Goal: Task Accomplishment & Management: Manage account settings

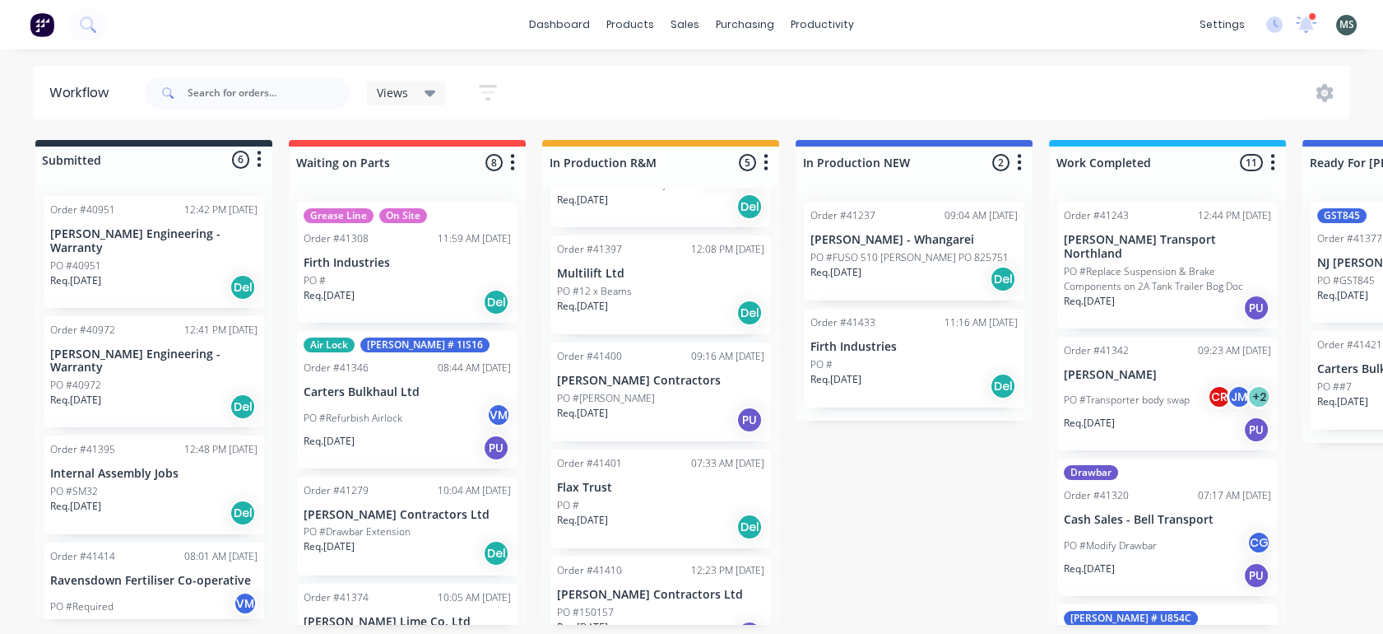
scroll to position [142, 0]
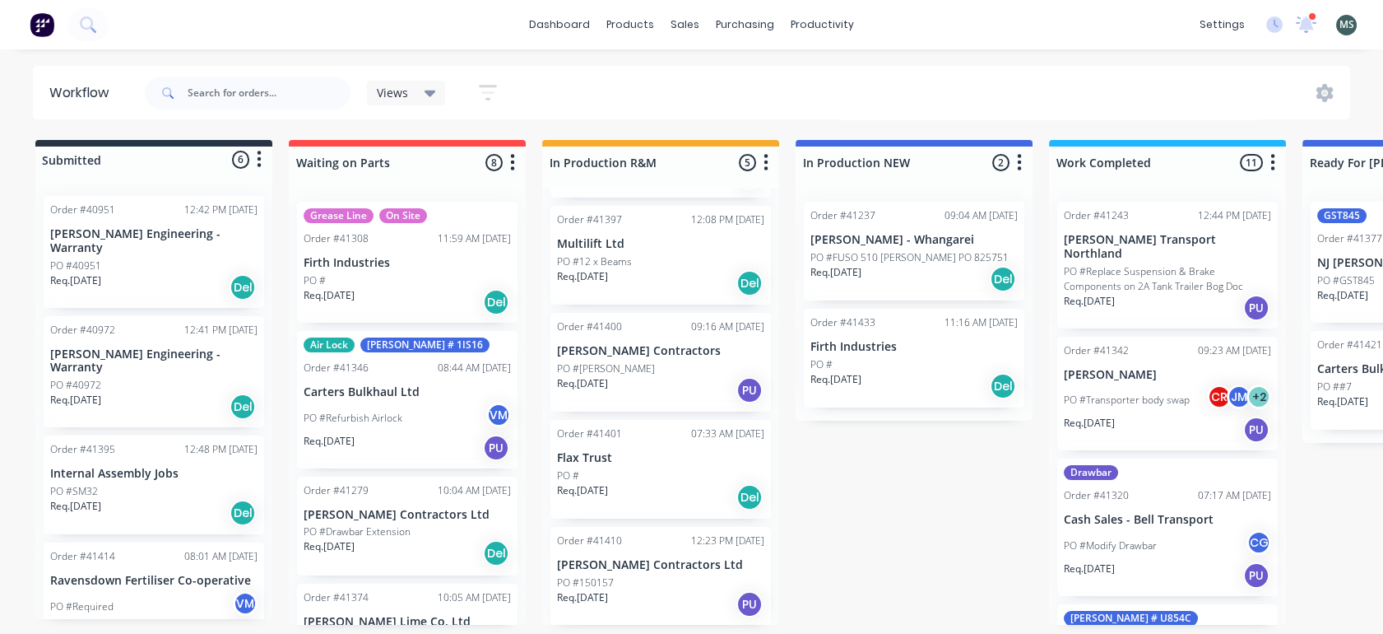
click at [781, 537] on div "Submitted 6 Status colour #273444 hex #273444 Save Cancel Summaries Total order…" at bounding box center [1360, 382] width 2744 height 485
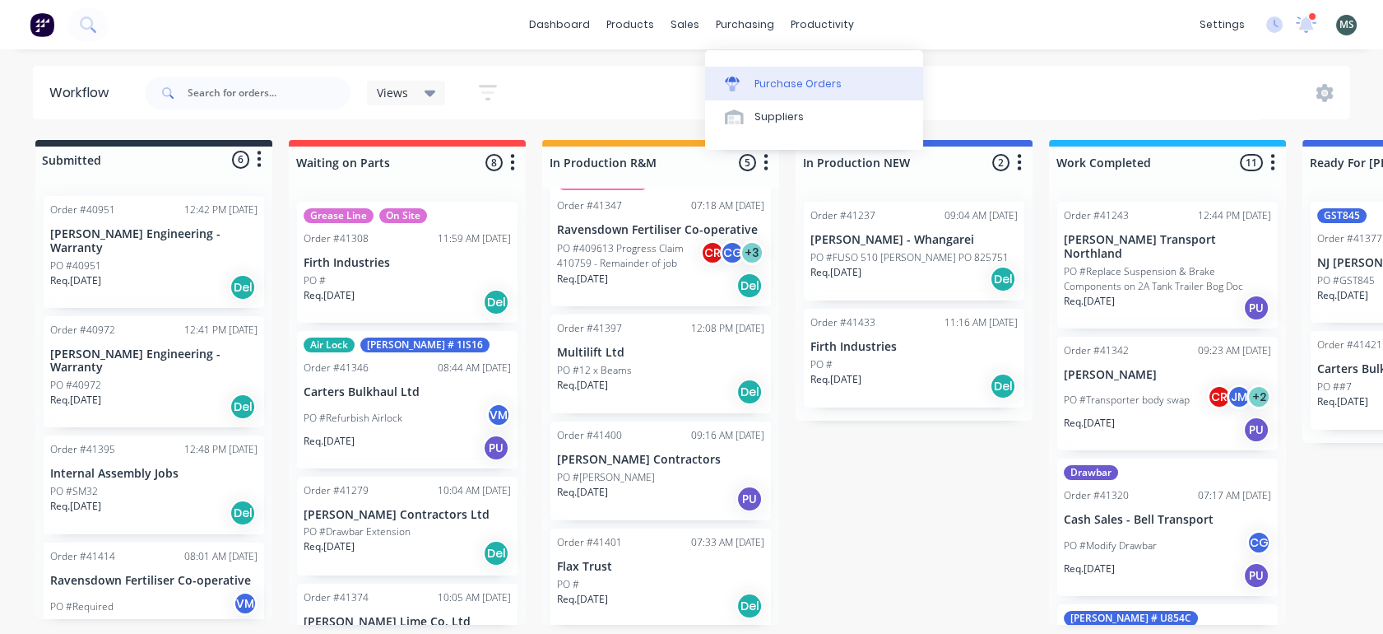
click at [770, 77] on div "Purchase Orders" at bounding box center [797, 84] width 87 height 15
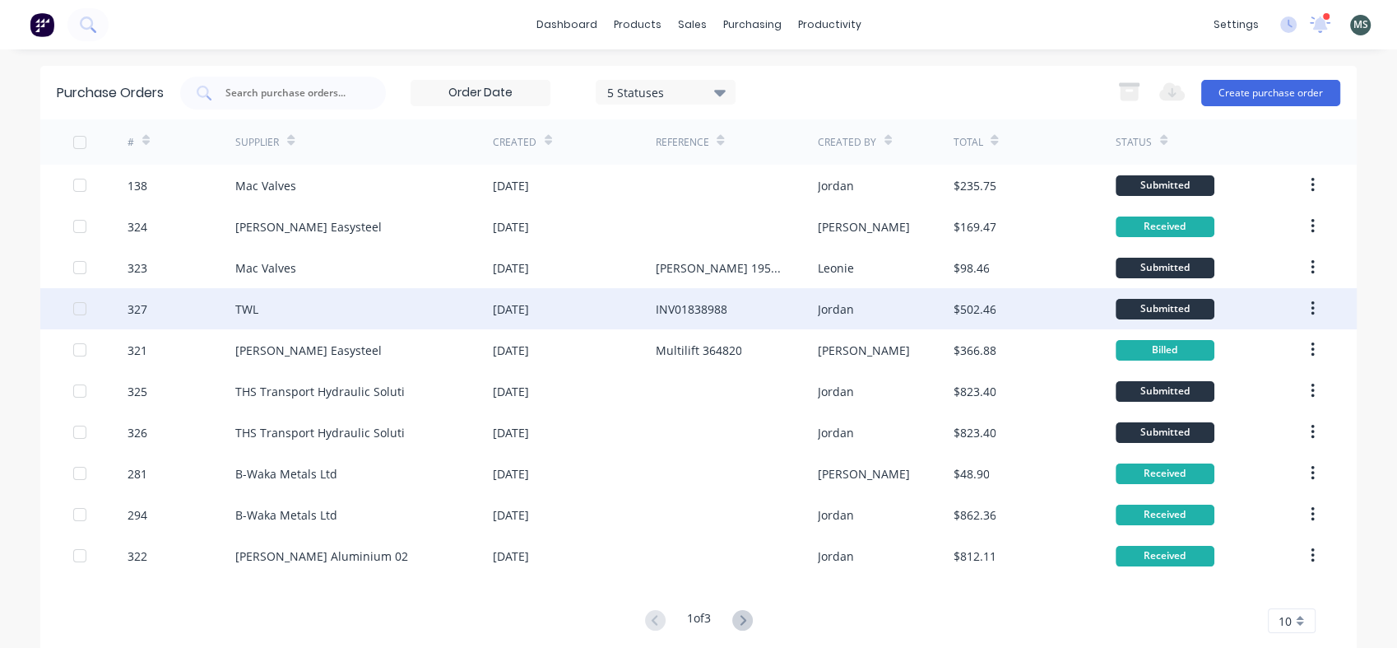
click at [248, 305] on div "TWL" at bounding box center [246, 308] width 23 height 17
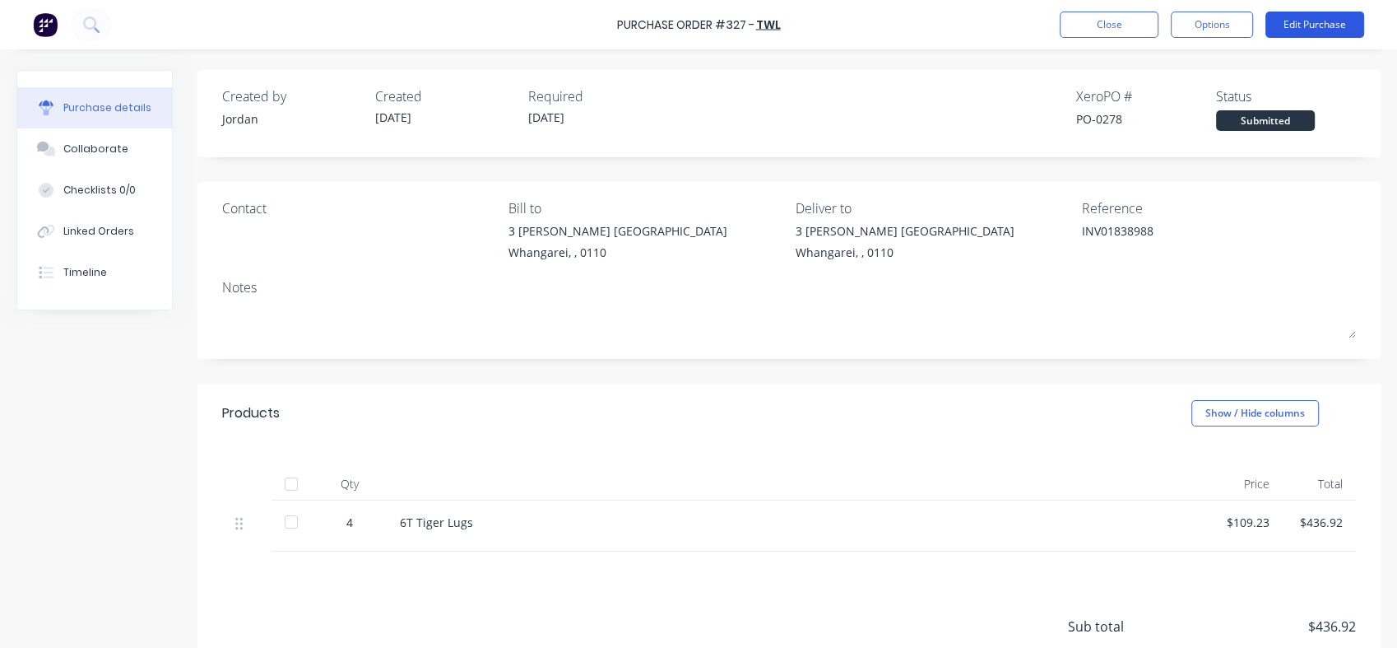
click at [1328, 21] on button "Edit Purchase" at bounding box center [1314, 25] width 99 height 26
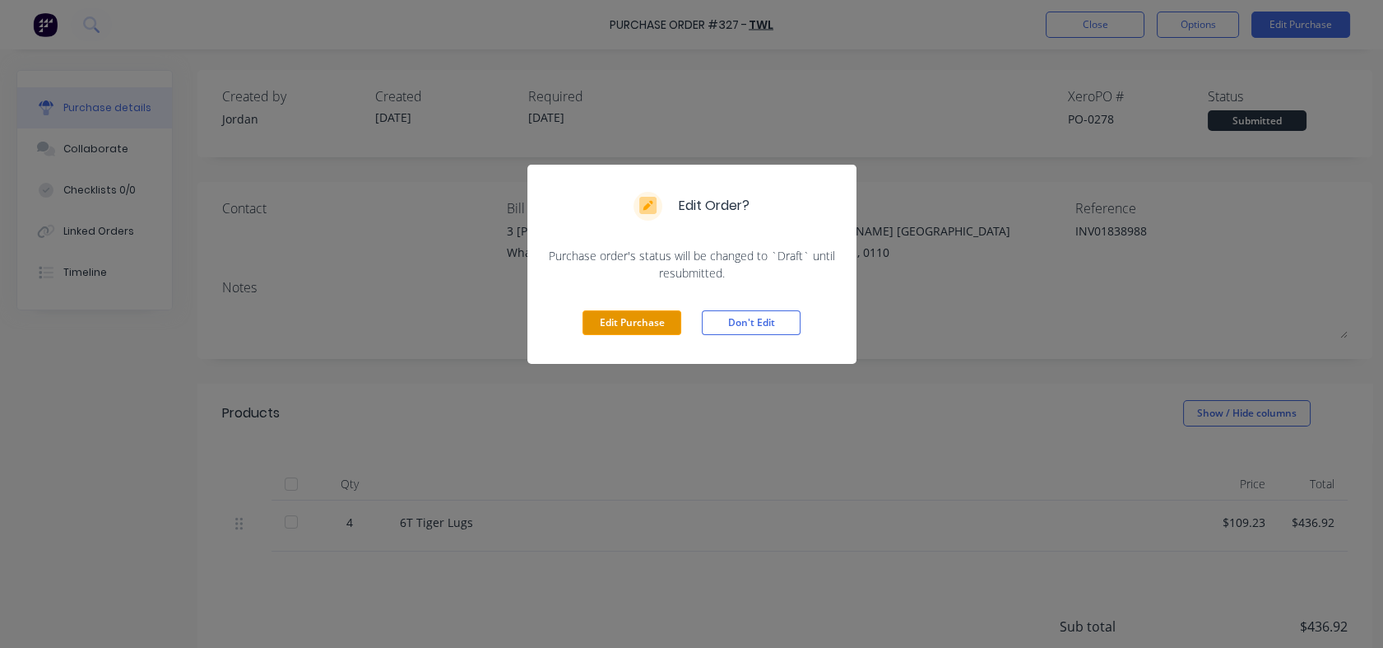
click at [629, 323] on button "Edit Purchase" at bounding box center [632, 322] width 99 height 25
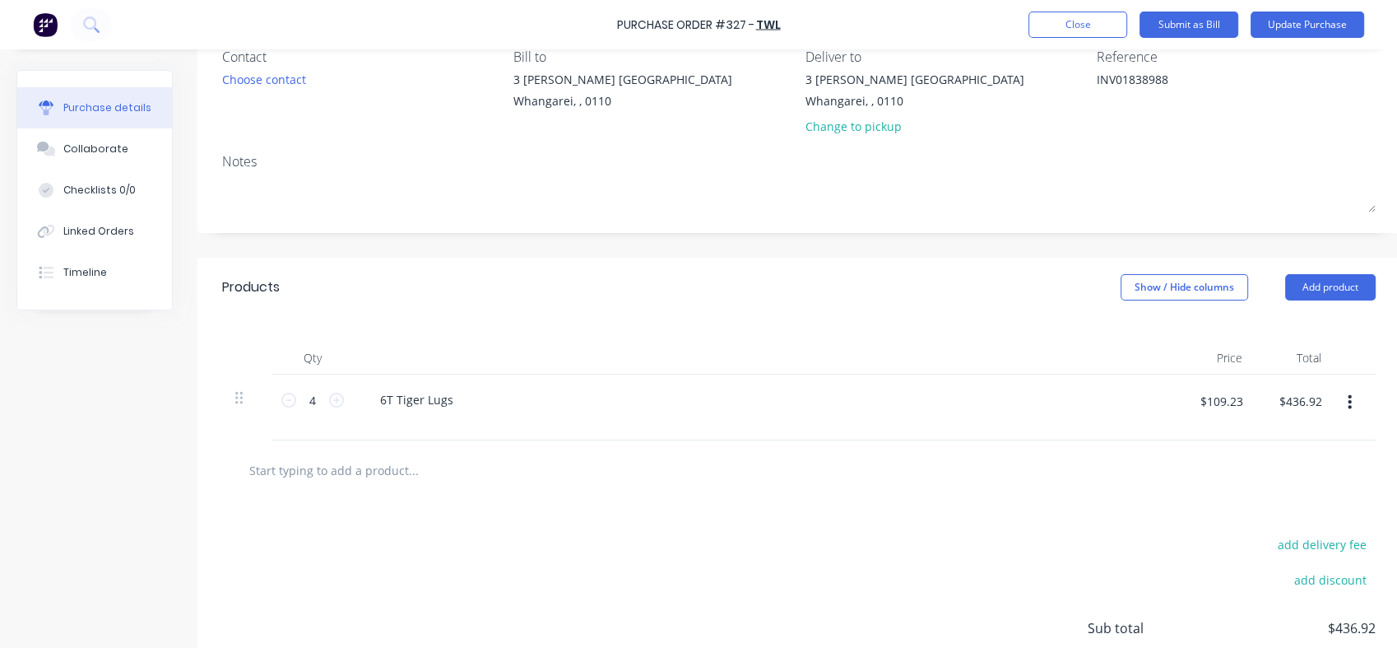
scroll to position [199, 0]
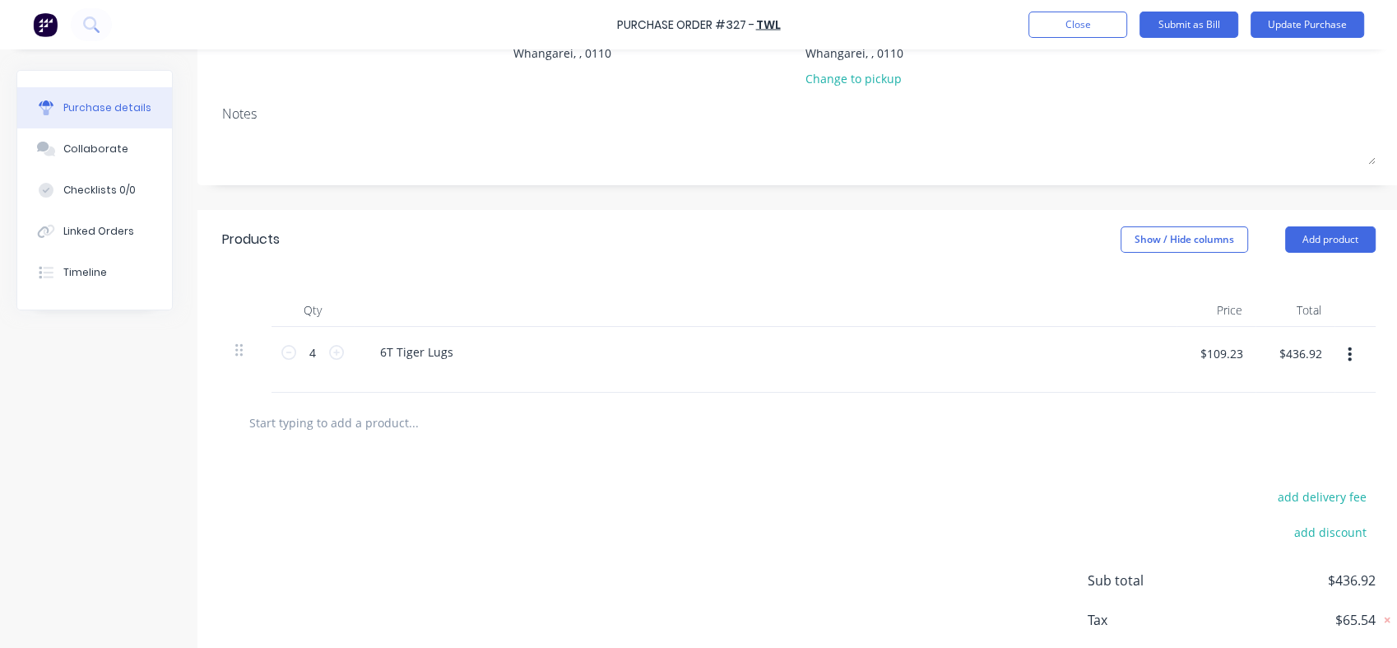
click at [336, 421] on input "text" at bounding box center [412, 422] width 329 height 33
type textarea "x"
type input "8"
type textarea "x"
type input "8m"
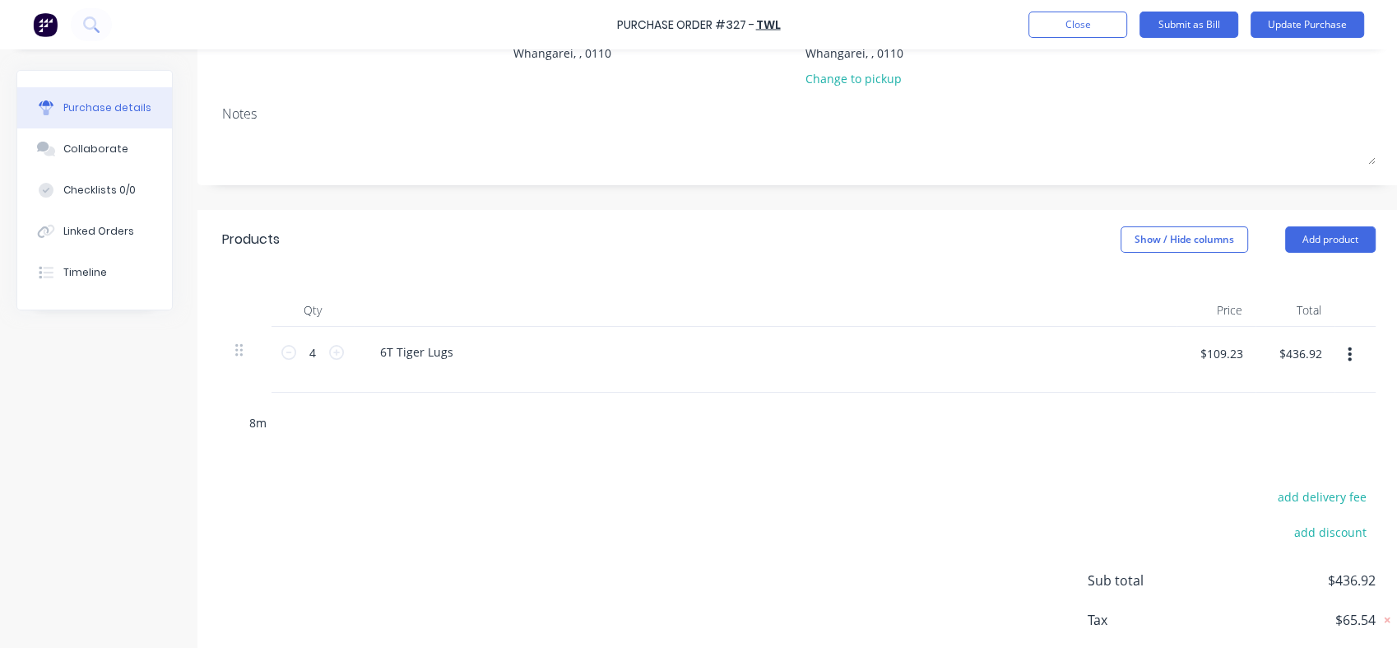
type textarea "x"
type input "8mm"
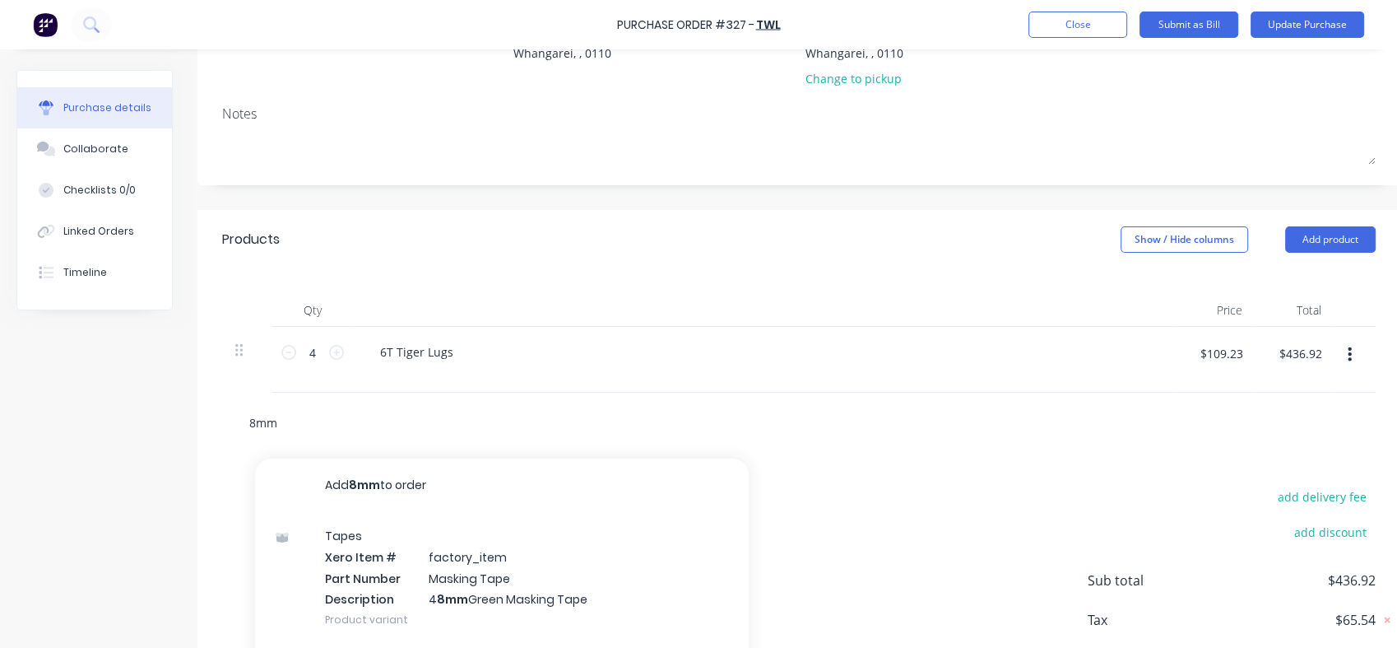
type textarea "x"
type input "8mm"
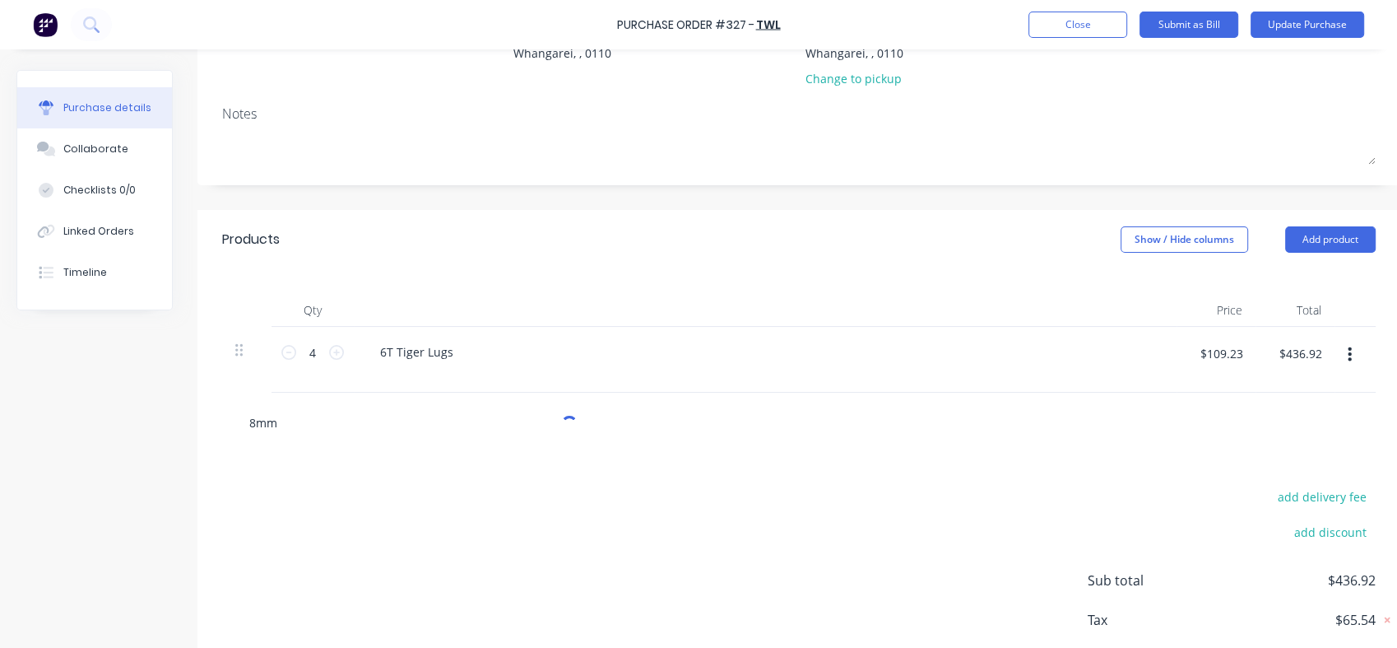
type textarea "x"
type input "8mm b"
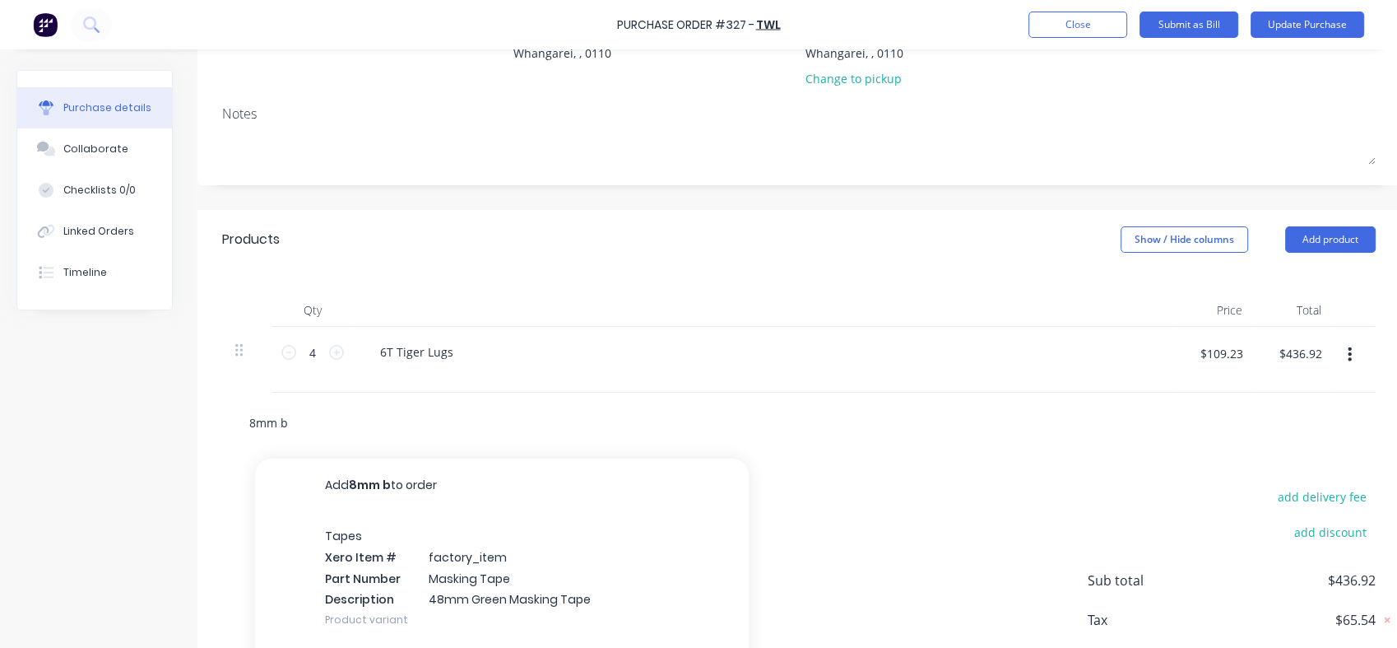
type textarea "x"
type input "8mm br"
type textarea "x"
type input "8mm bra"
type textarea "x"
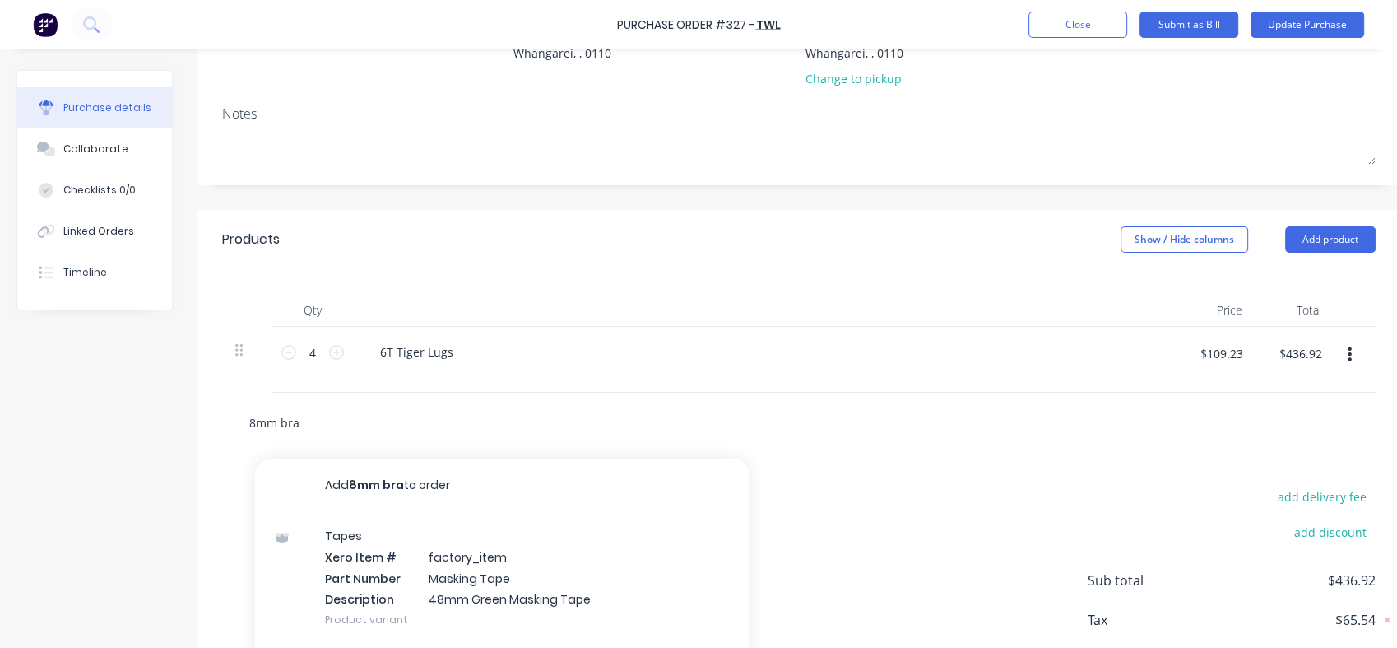
type input "8mm brak"
type textarea "x"
type input "8mm brake"
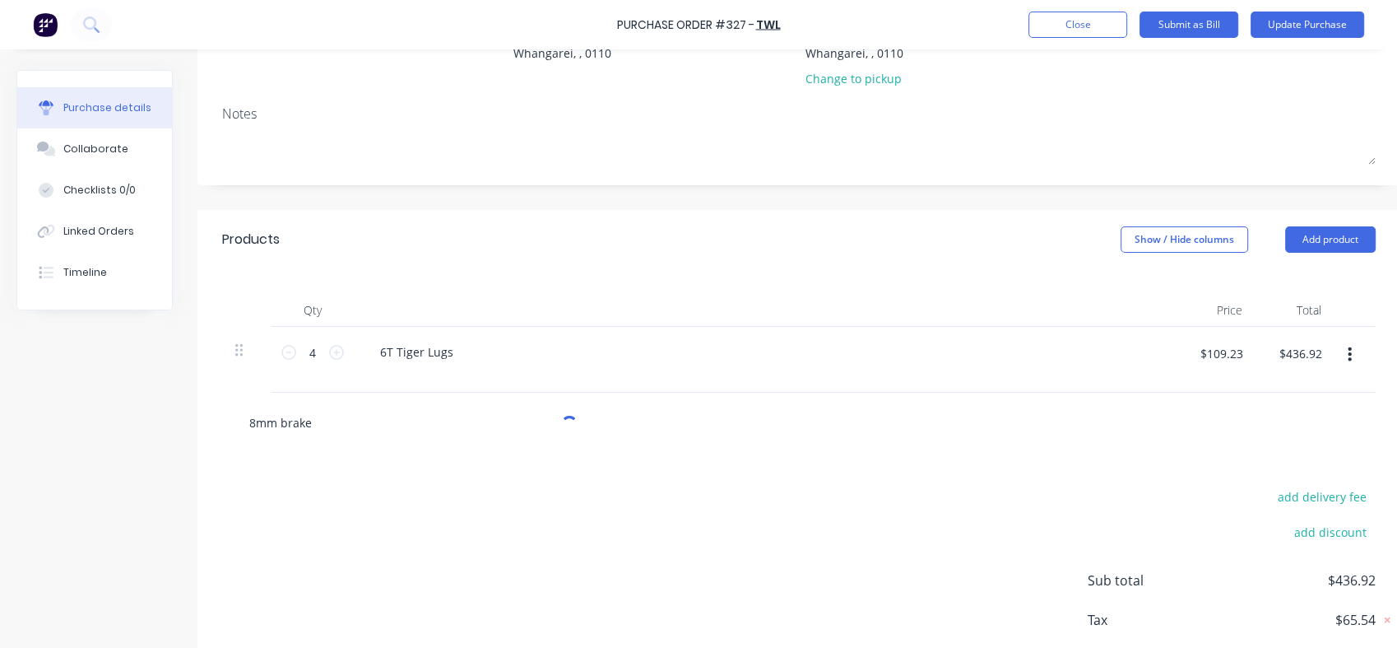
type textarea "x"
type input "8mm brake"
type textarea "x"
type input "8mm brake d"
type textarea "x"
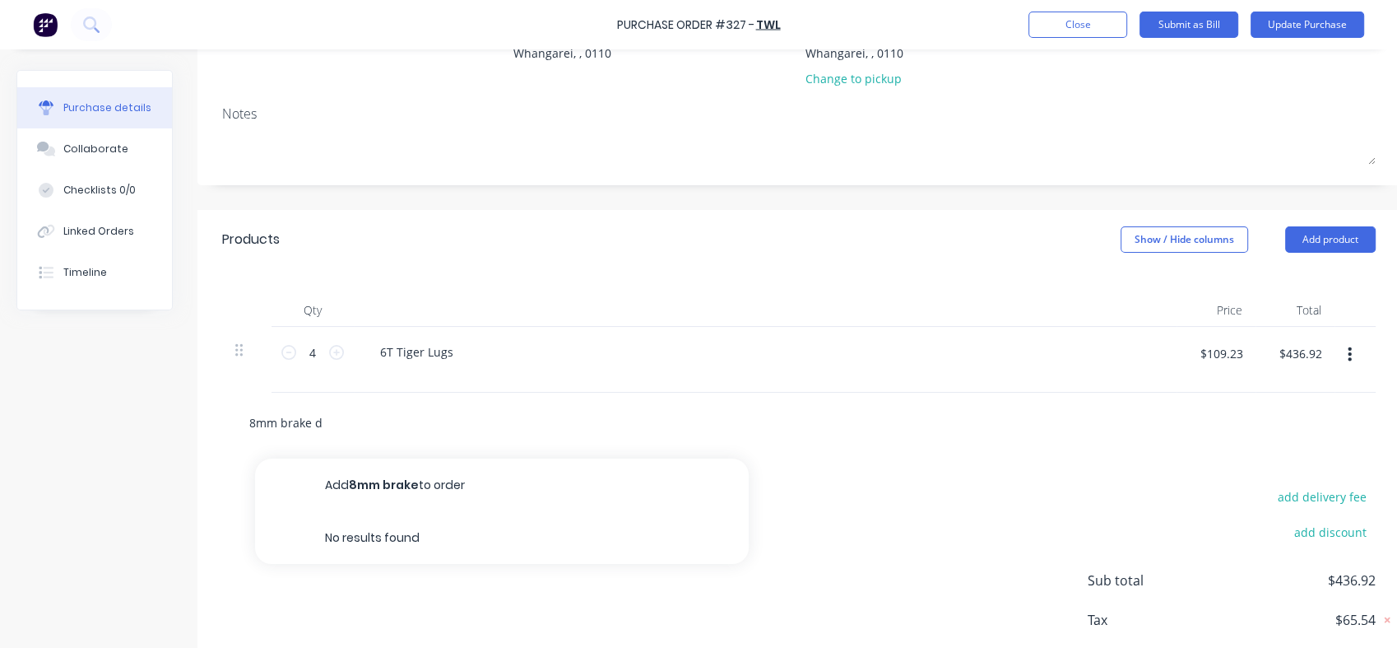
type input "8mm brake do"
type textarea "x"
type input "8mm brake doc"
type textarea "x"
type input "8mm brake do"
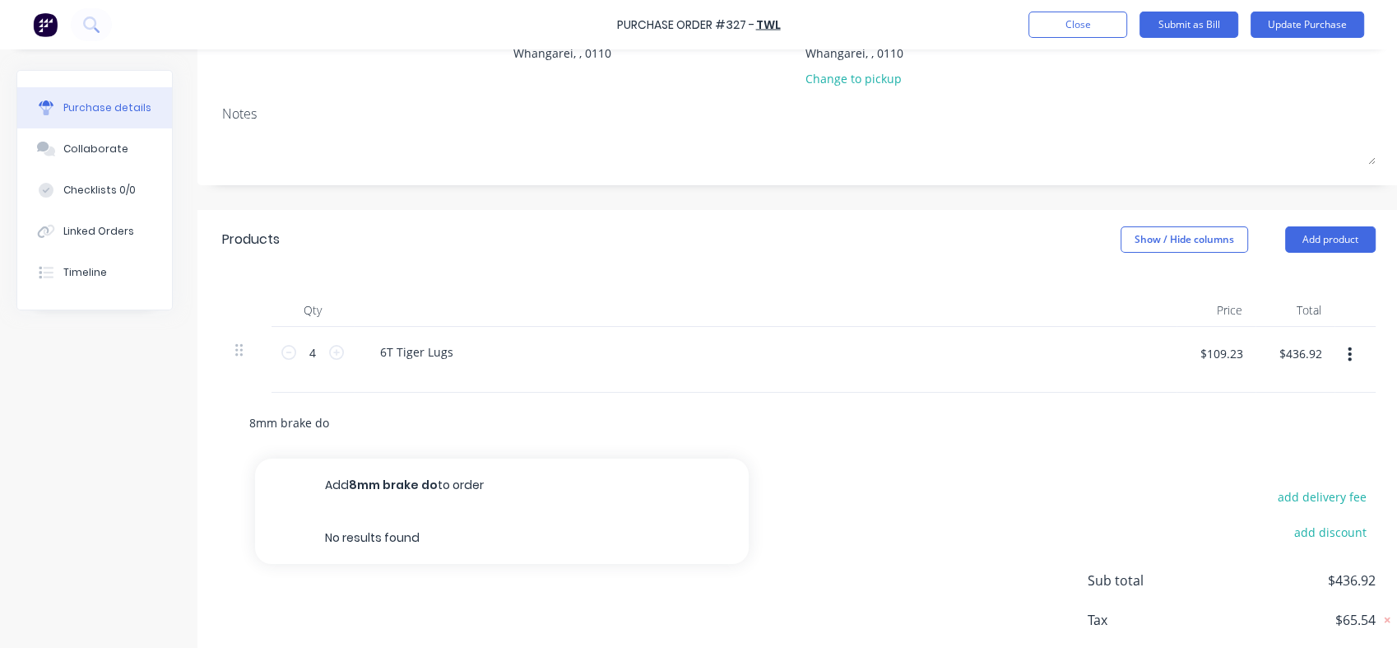
type textarea "x"
type input "8mm brake dok"
type textarea "x"
type input "8mm brake do"
type textarea "x"
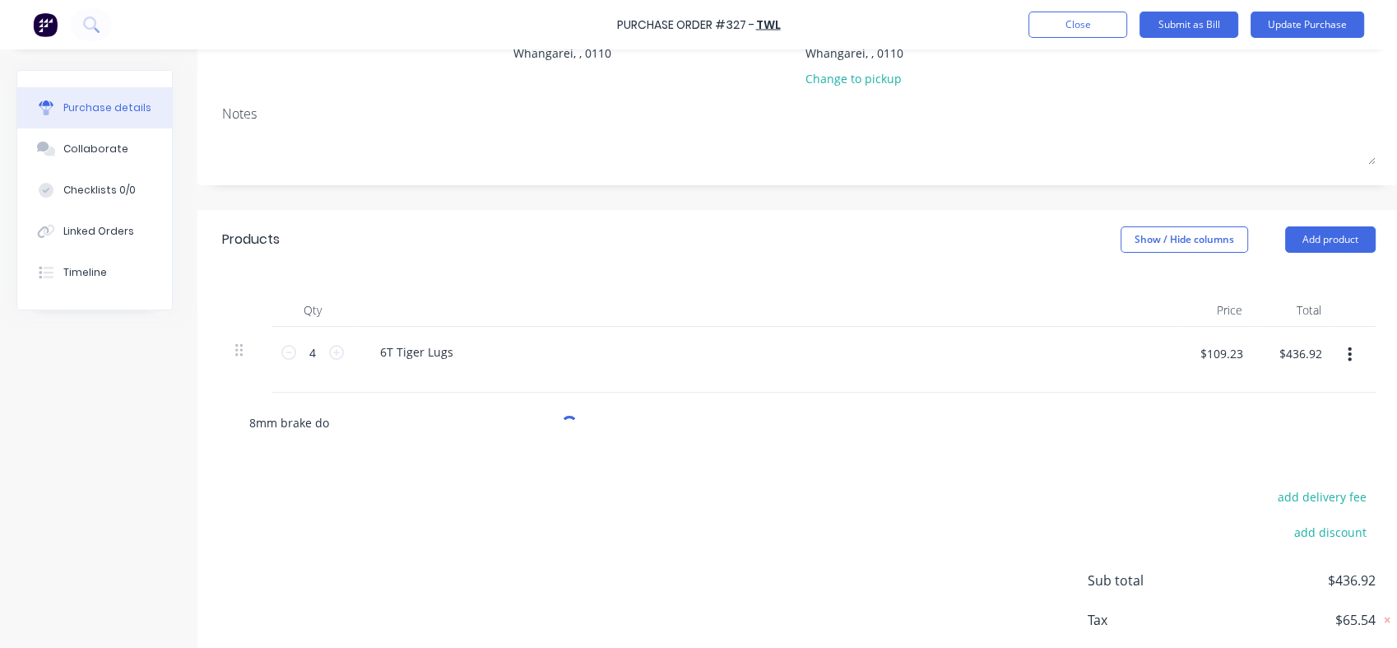
type input "8mm brake doc"
type textarea "x"
type input "8mm brake dock"
type textarea "x"
type input "8mm brake doc"
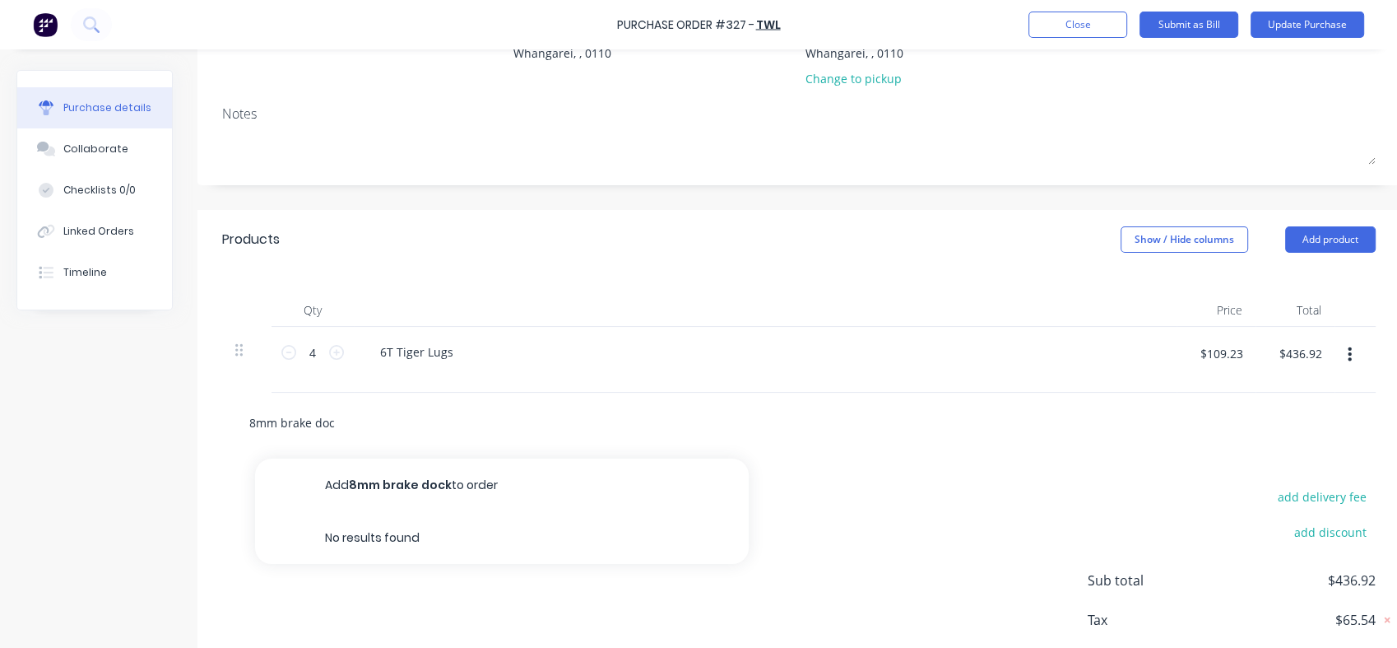
type textarea "x"
type input "8mm brake do"
type textarea "x"
type input "8mm brake d"
type textarea "x"
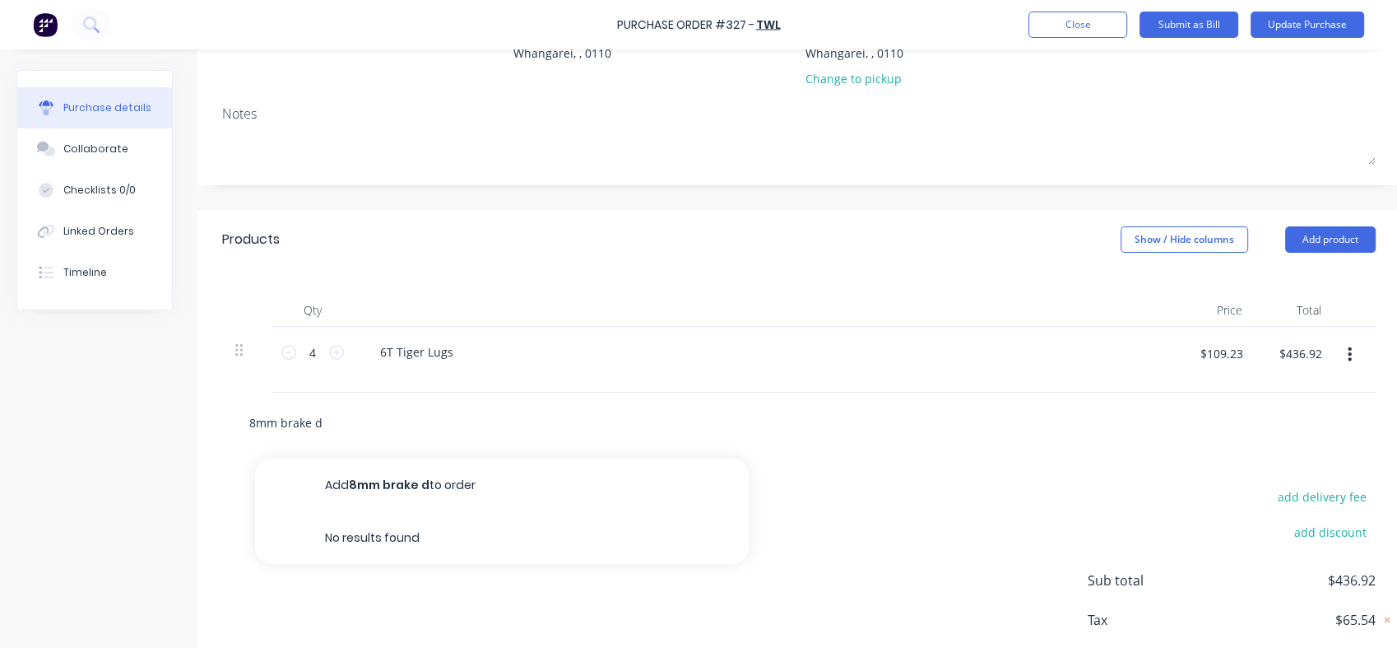
type input "8mm brake"
type textarea "x"
type input "8mm brake"
type textarea "x"
type input "8mm brak"
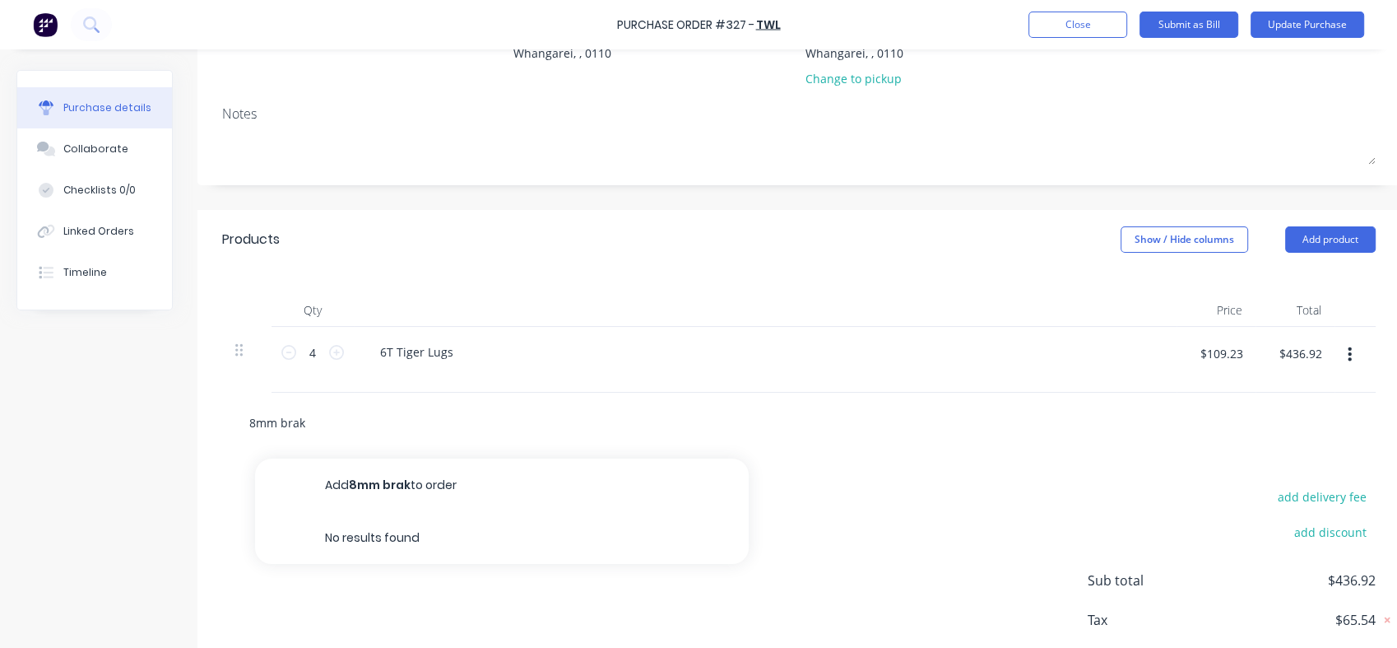
type textarea "x"
type input "8mm bra"
type textarea "x"
type input "8mm br"
type textarea "x"
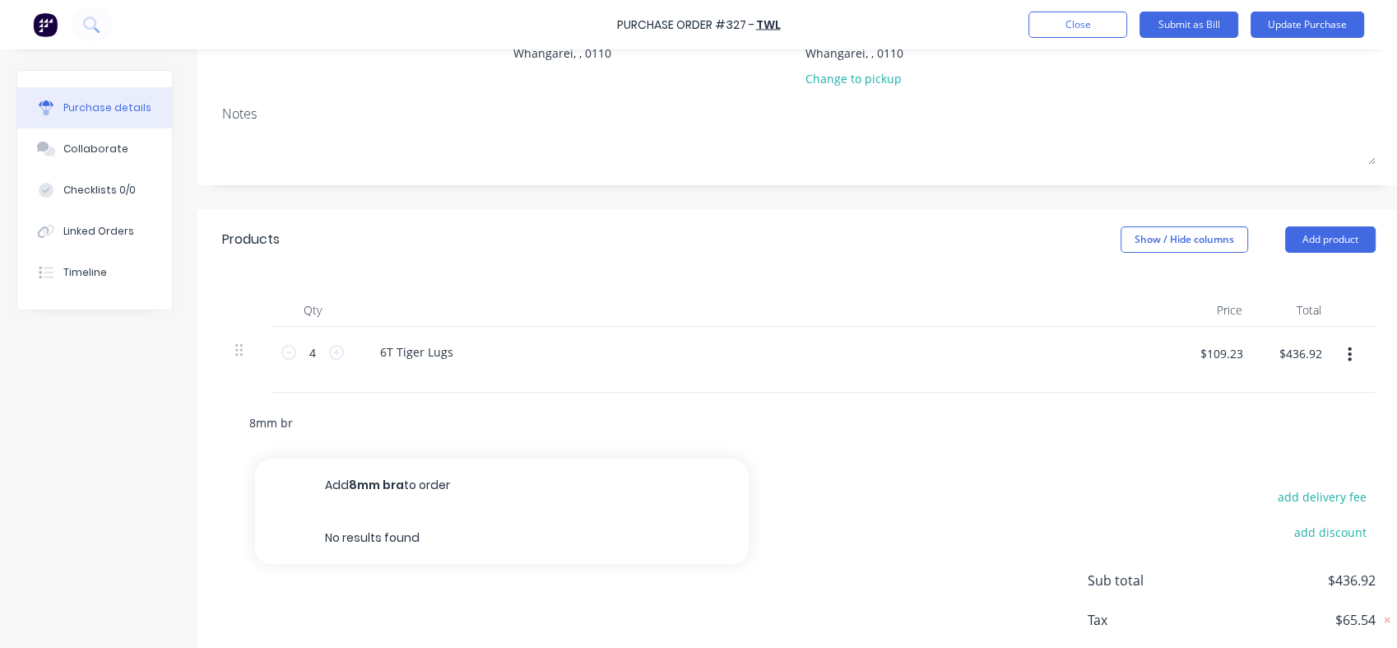
type input "8mm b"
type textarea "x"
type input "8mm"
type textarea "x"
type input "8mm j"
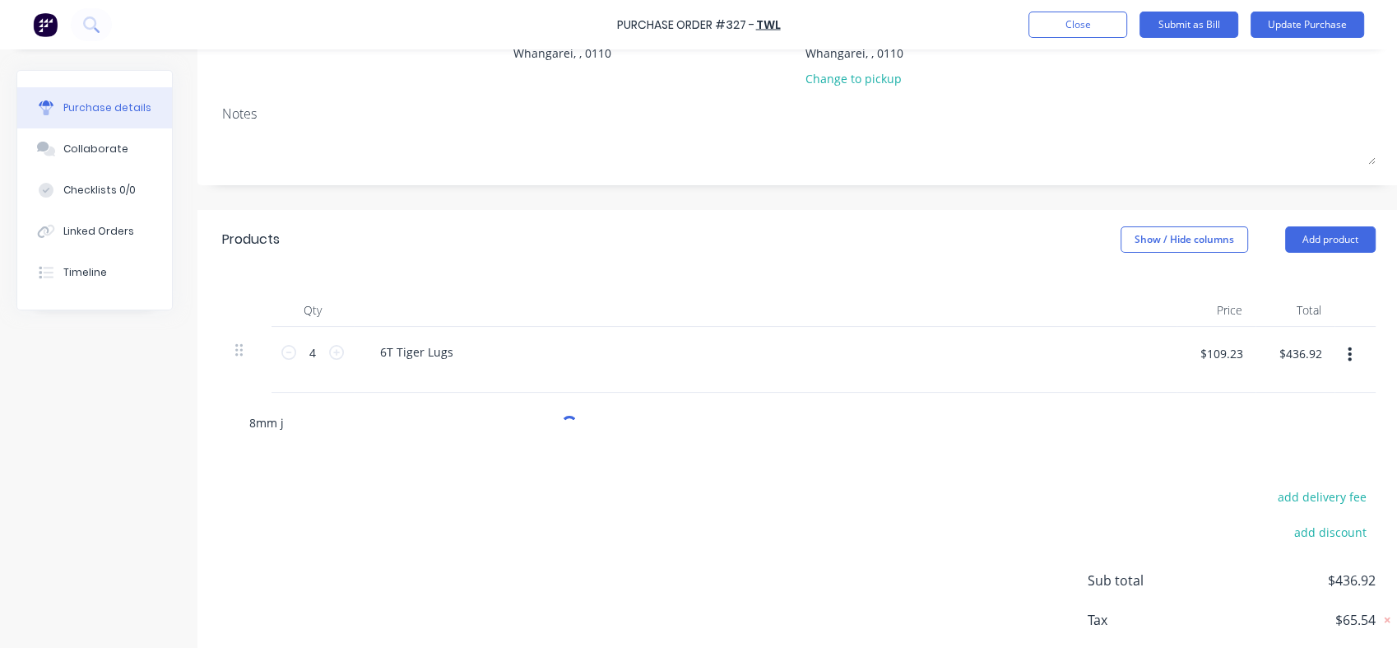
type textarea "x"
type input "8mm jo"
type textarea "x"
type input "8mm joi"
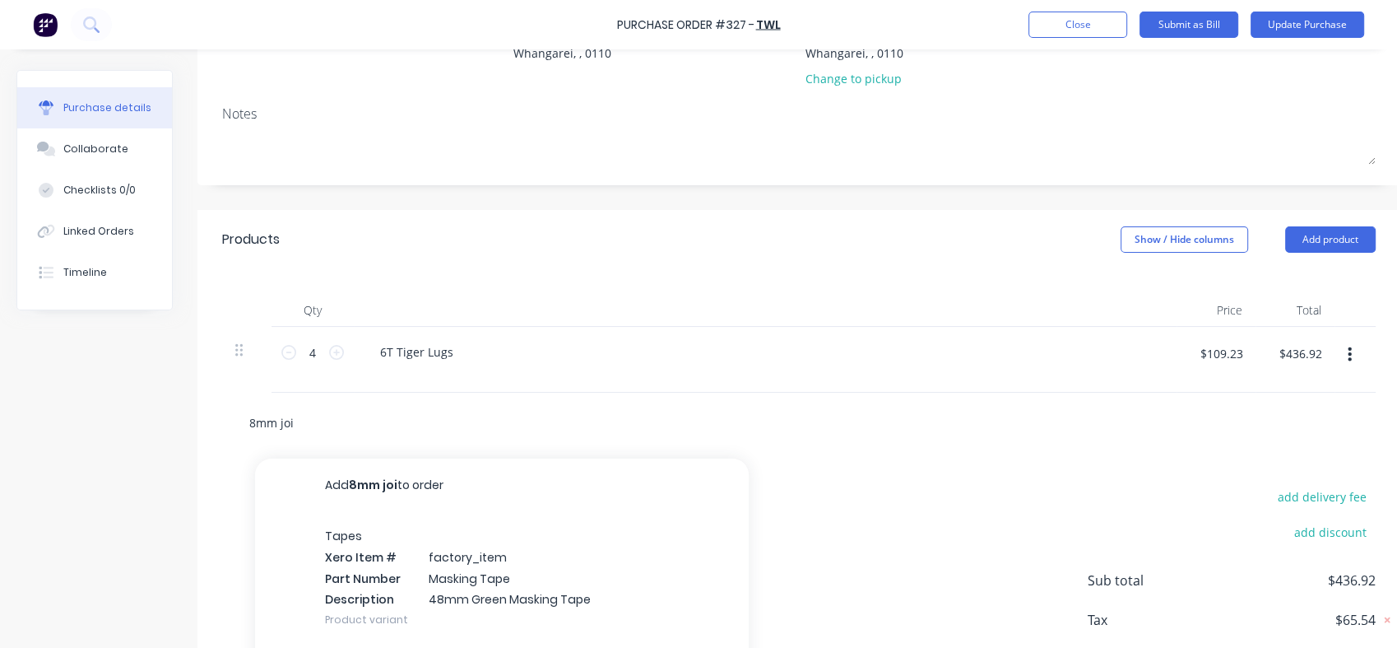
type textarea "x"
type input "8mm join"
type textarea "x"
type input "8mm joine"
type textarea "x"
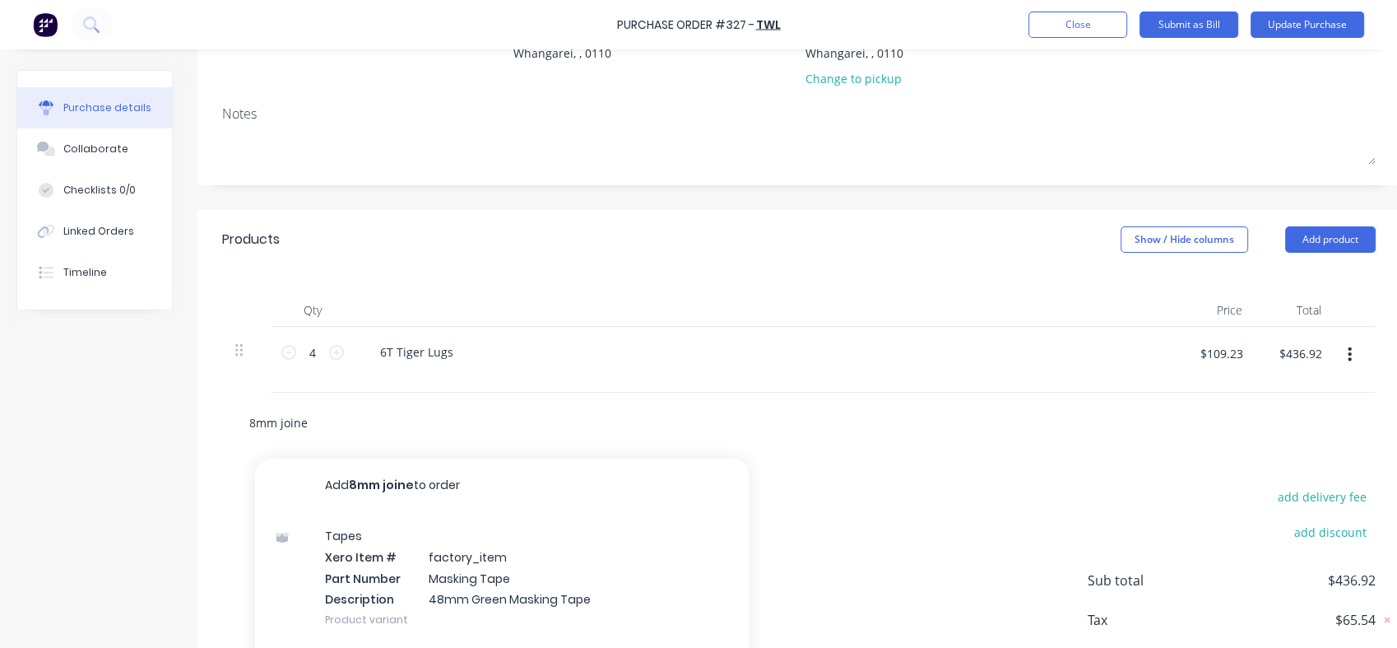
type input "8mm [PERSON_NAME]"
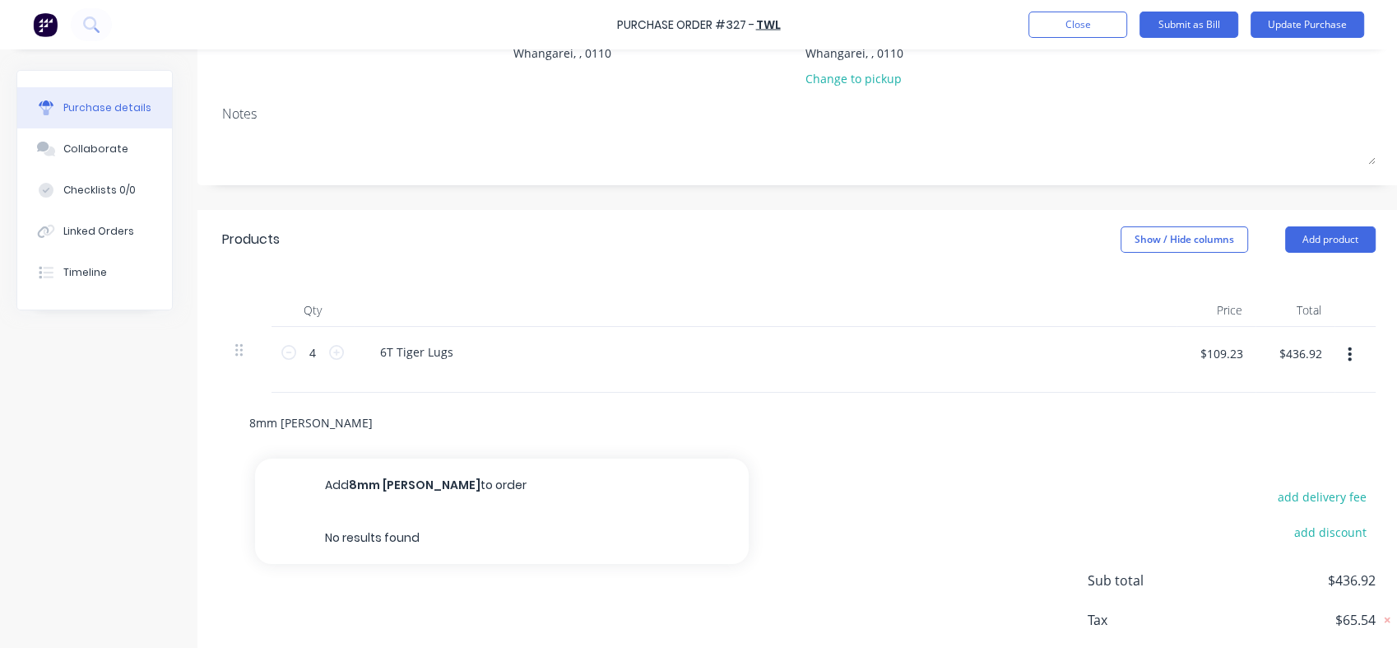
type textarea "x"
type input "8mm joine"
type textarea "x"
type input "8mm join"
type textarea "x"
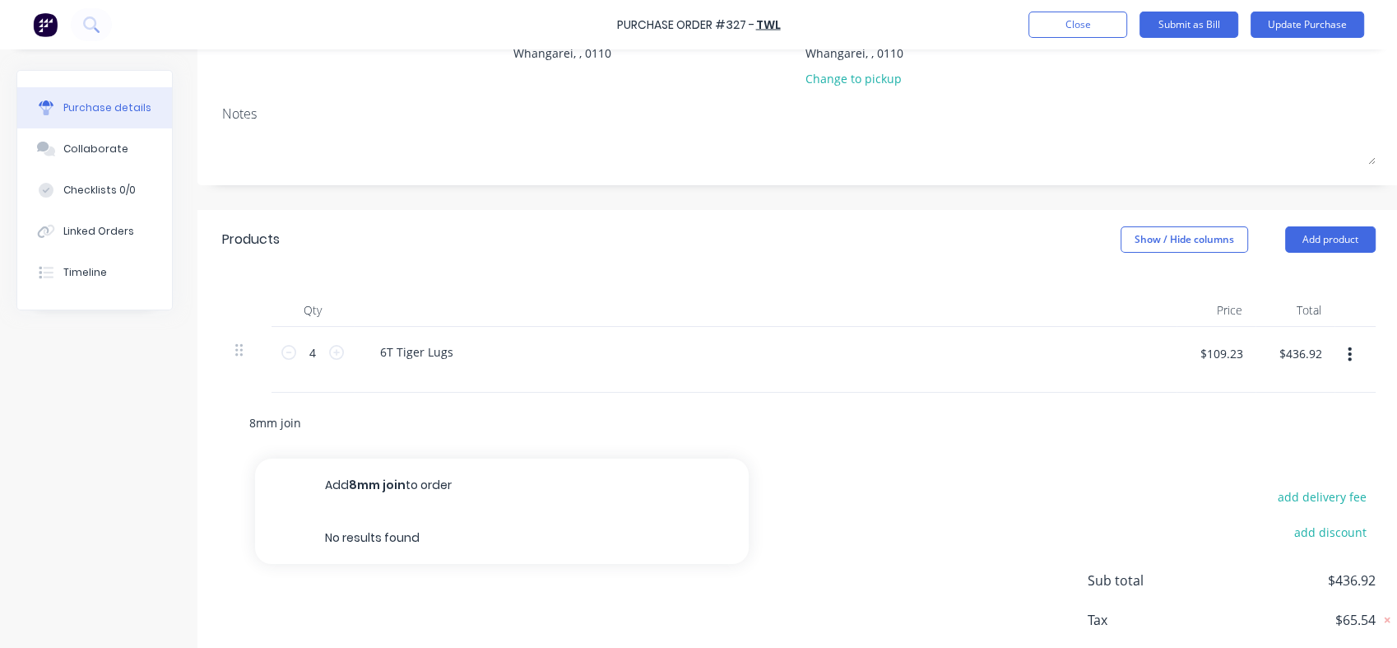
type input "8mm joi"
type textarea "x"
type input "8mm jo"
type textarea "x"
type input "8mm j"
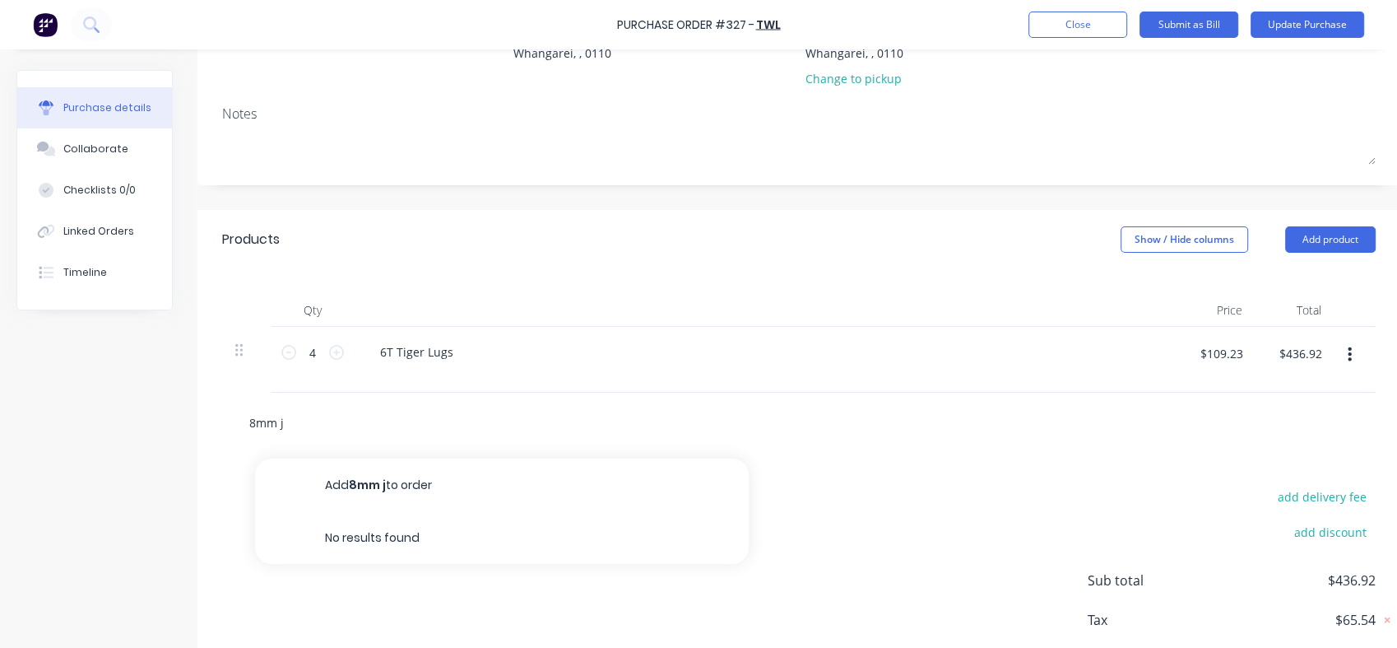
type textarea "x"
type input "8mm"
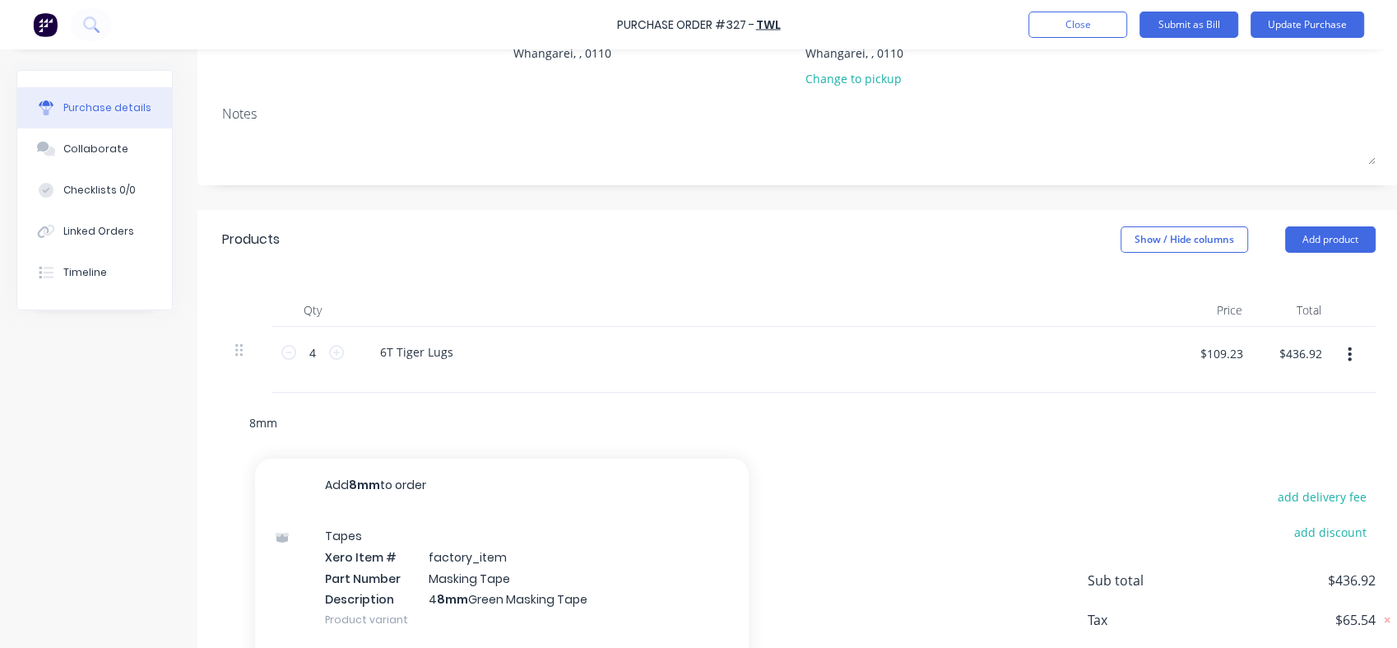
type textarea "x"
type input "8mm b"
type textarea "x"
type input "8mm br"
type textarea "x"
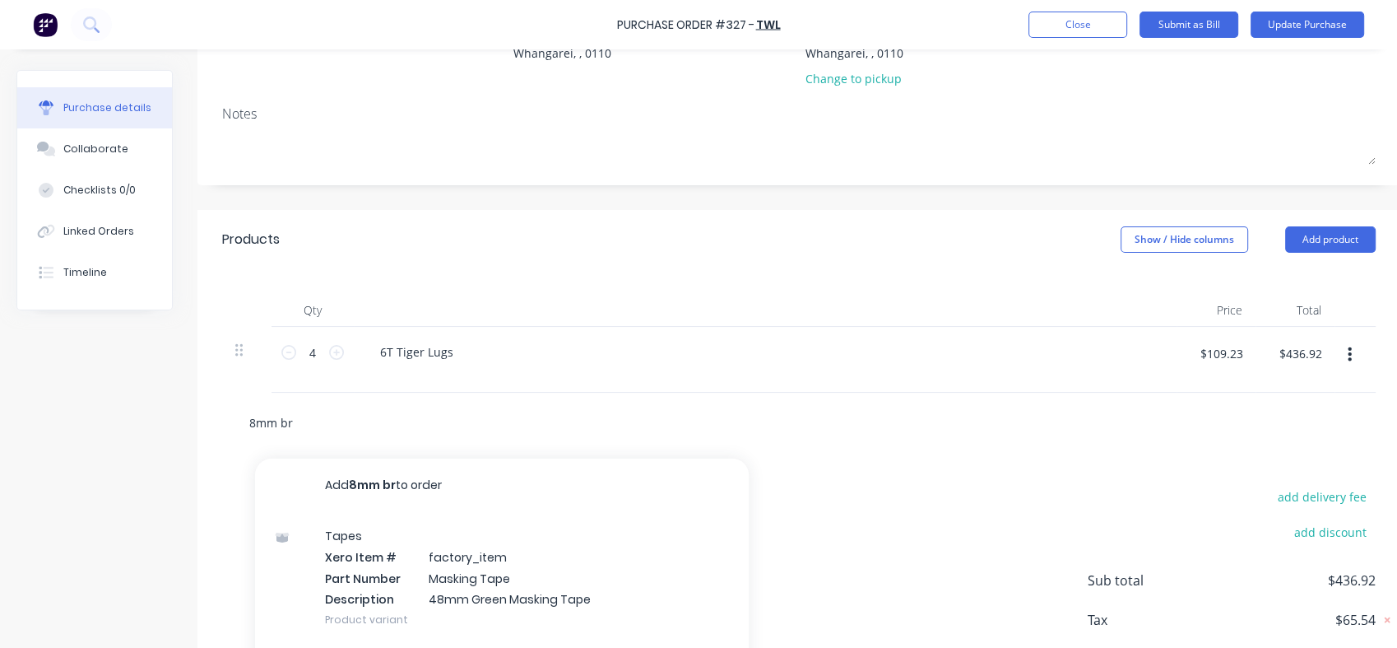
type input "8mm bra"
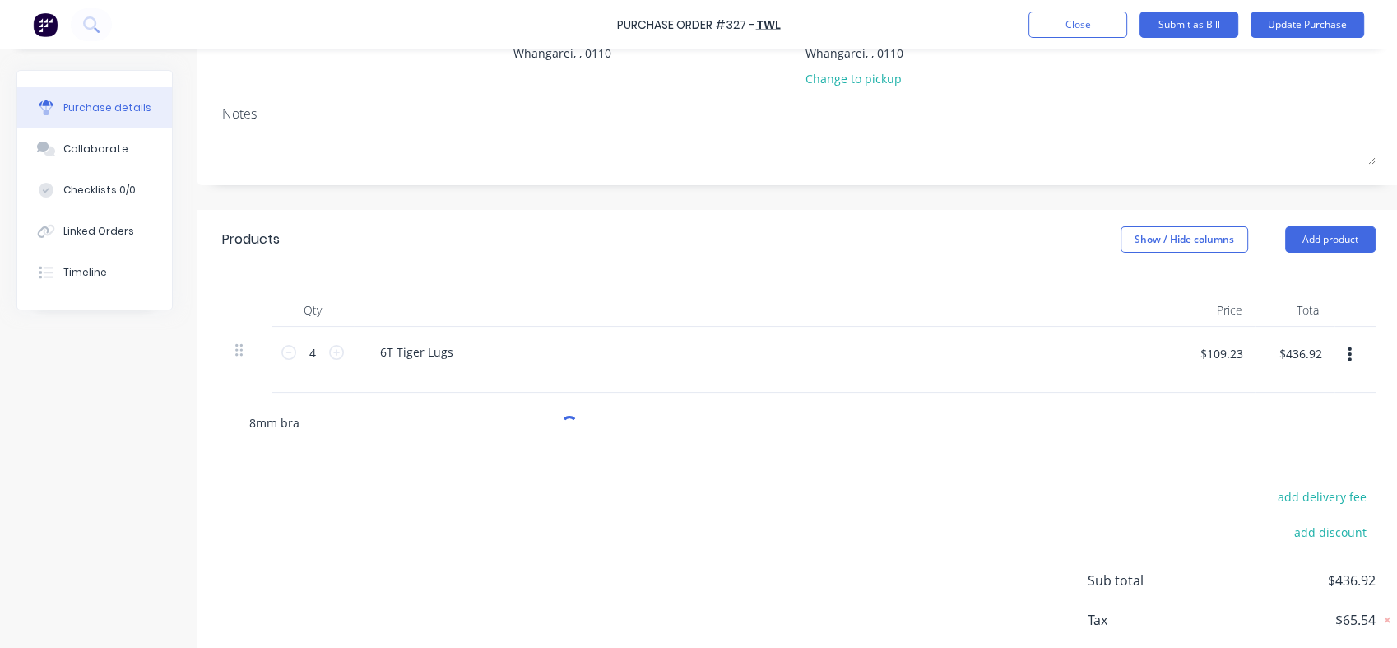
type textarea "x"
type input "8mm bras"
type textarea "x"
type input "8mm brass"
type textarea "x"
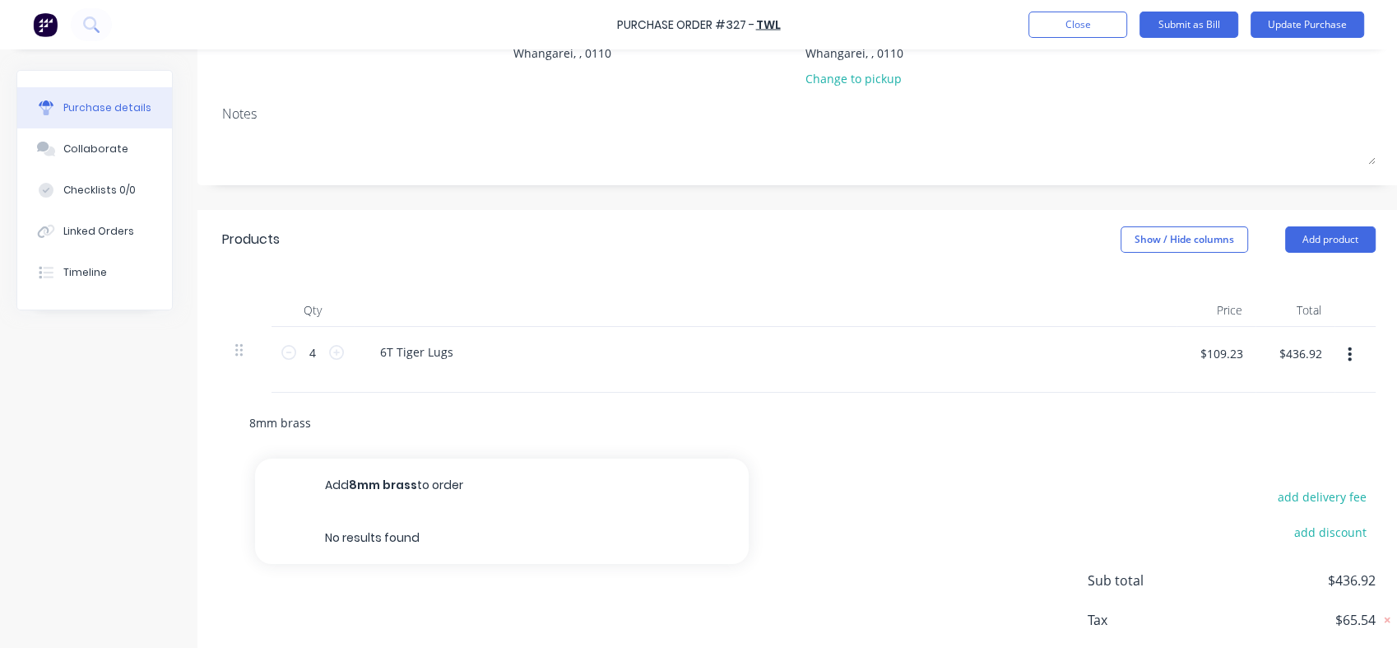
type input "8mm bras"
type textarea "x"
type input "8mm bra"
type textarea "x"
type input "8mm br"
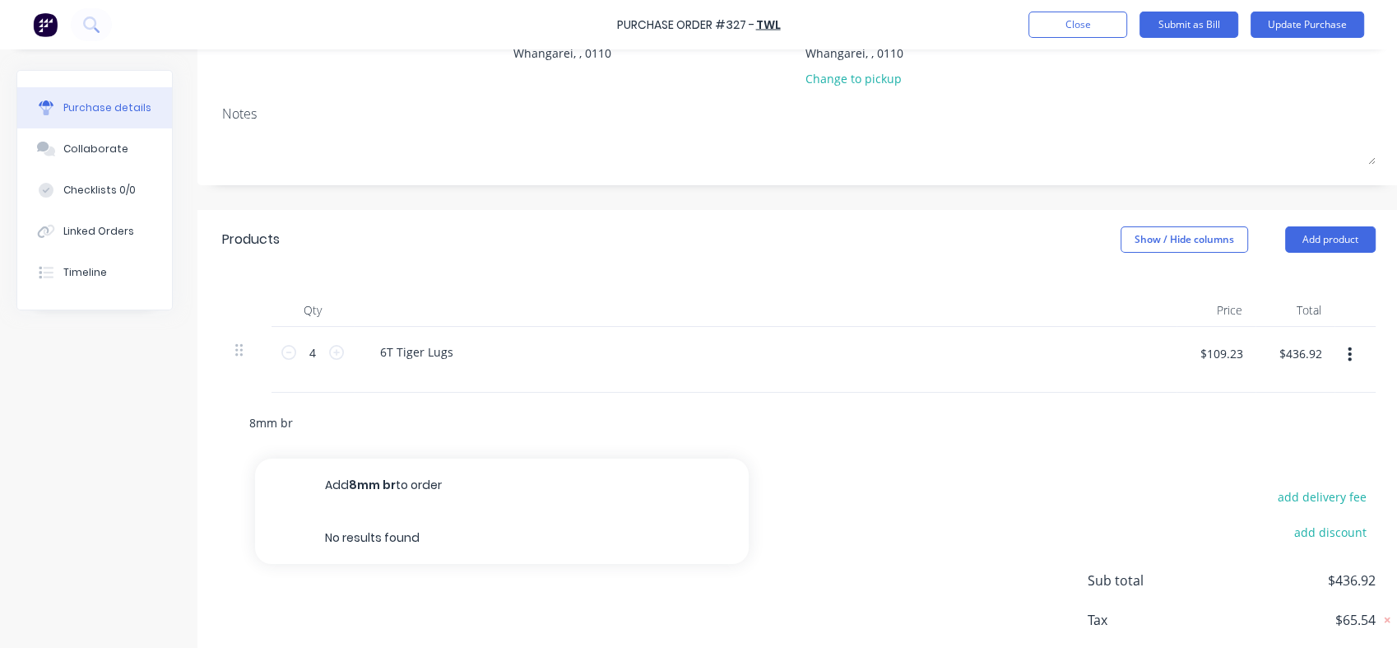
type textarea "x"
type input "8mm b"
type textarea "x"
type input "8mm"
type textarea "x"
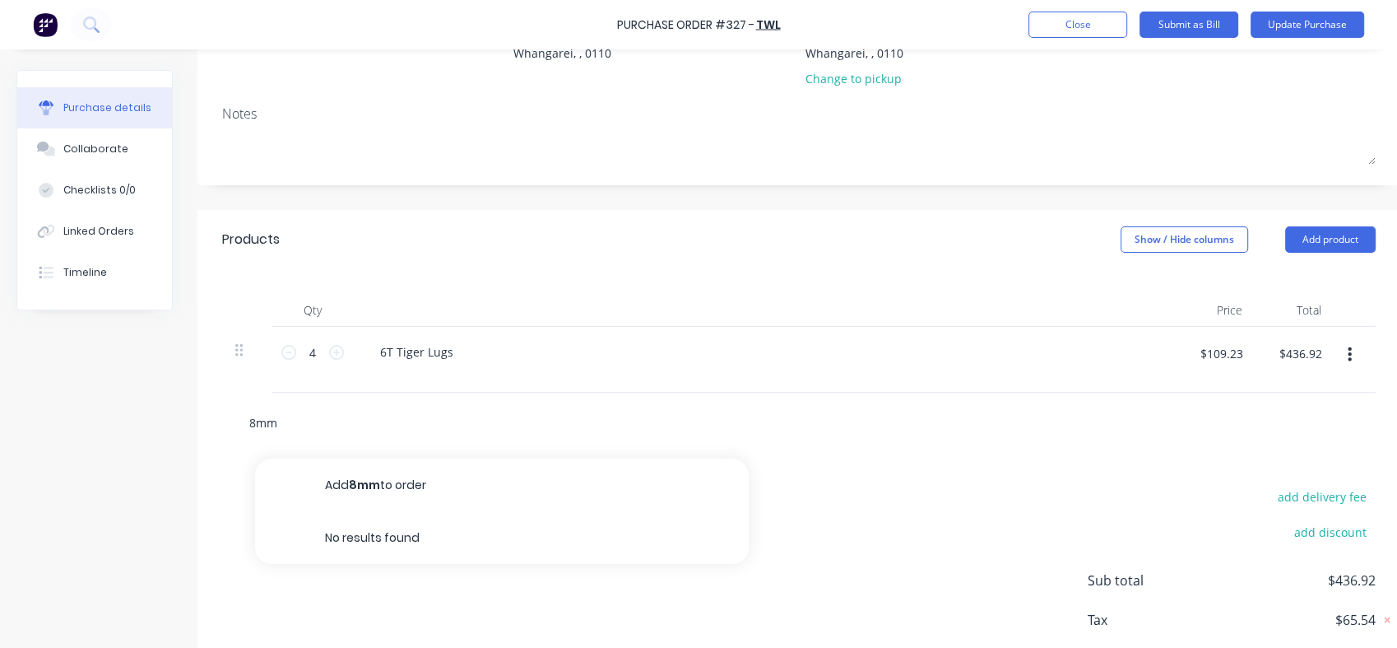
type input "8mm"
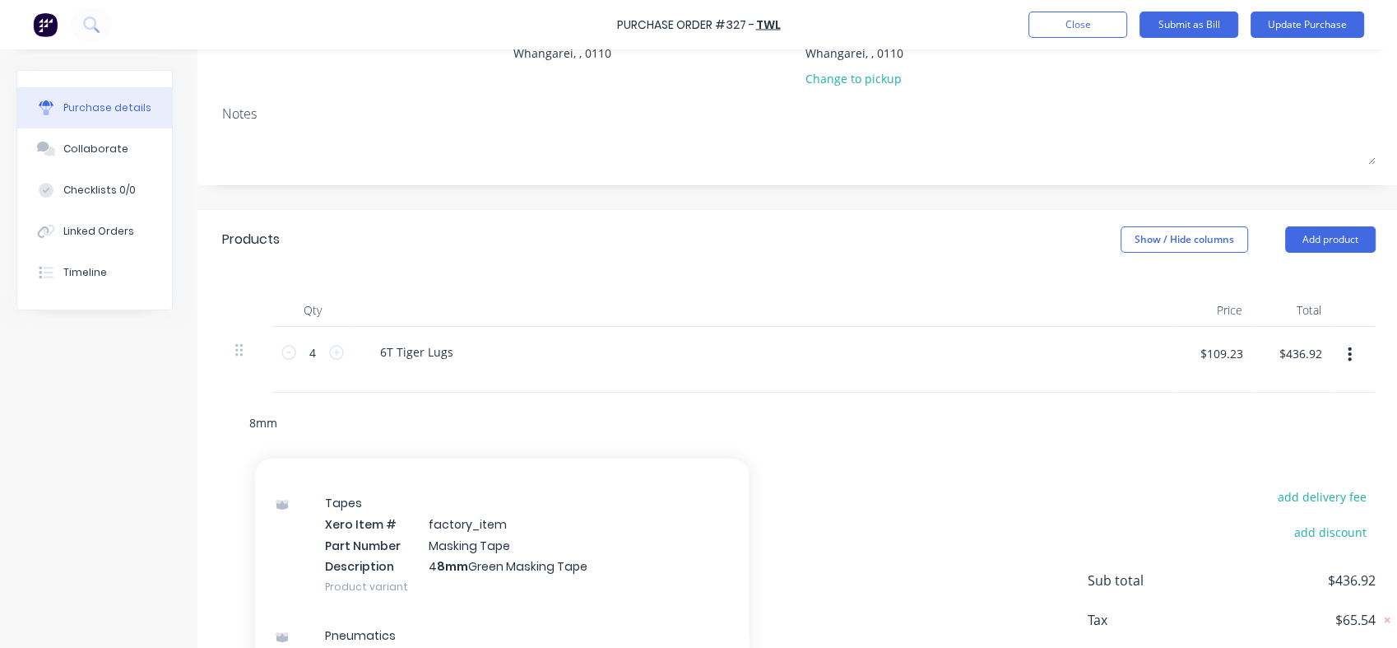
scroll to position [0, 0]
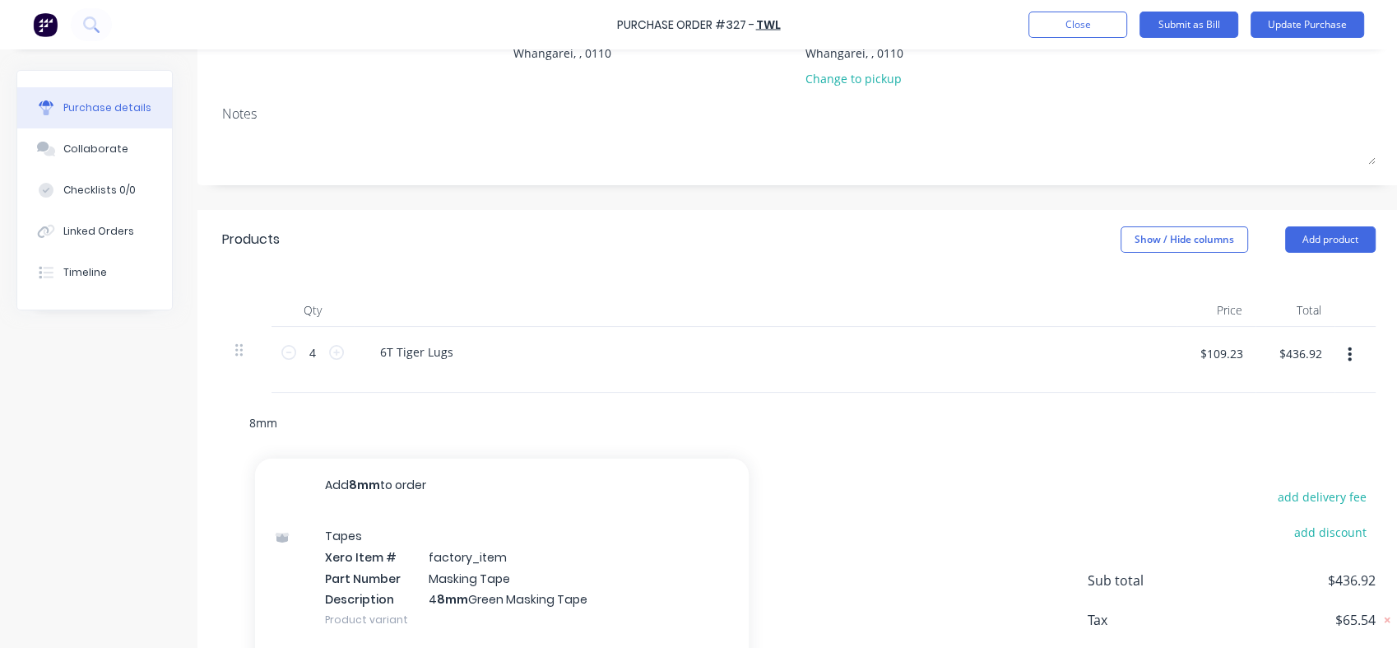
drag, startPoint x: 283, startPoint y: 425, endPoint x: 228, endPoint y: 422, distance: 55.2
click at [228, 422] on div "8mm Add 8mm to order Tapes Xero Item # factory_item Part Number Masking Tape De…" at bounding box center [799, 422] width 1154 height 60
type textarea "x"
type input "j"
type textarea "x"
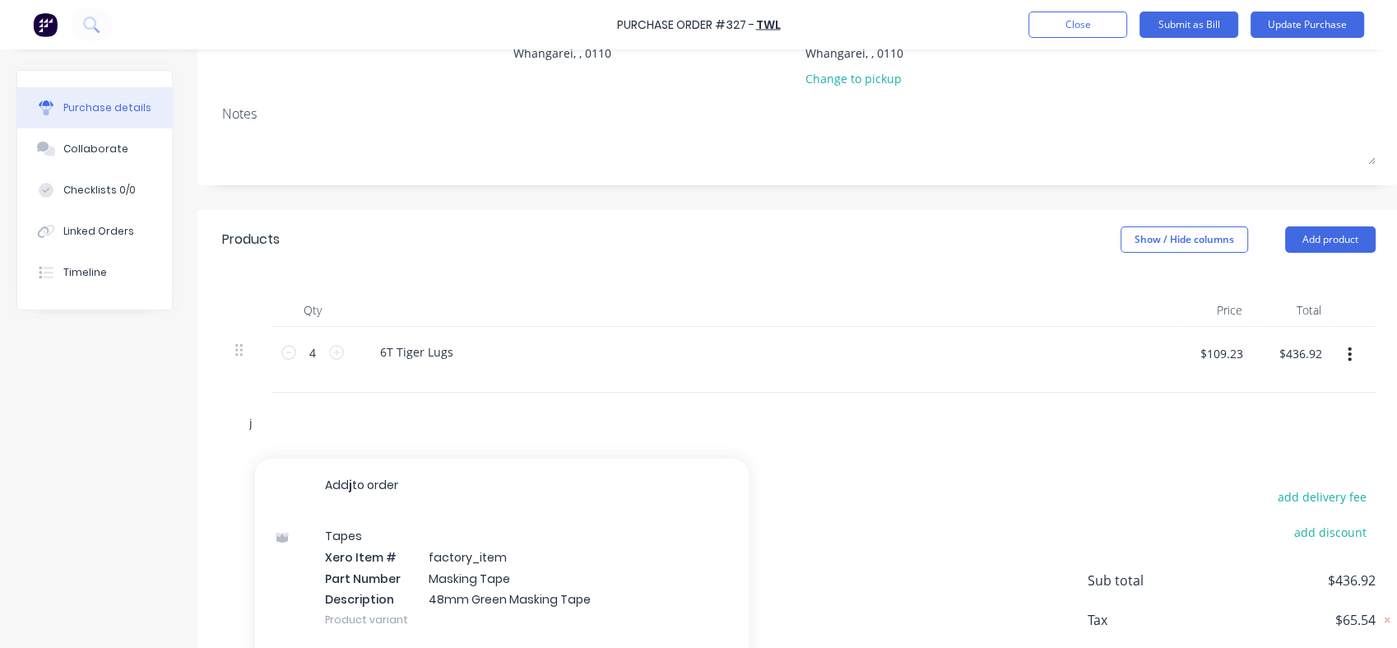
type input "jo"
type textarea "x"
type input "joi"
type textarea "x"
type input "join"
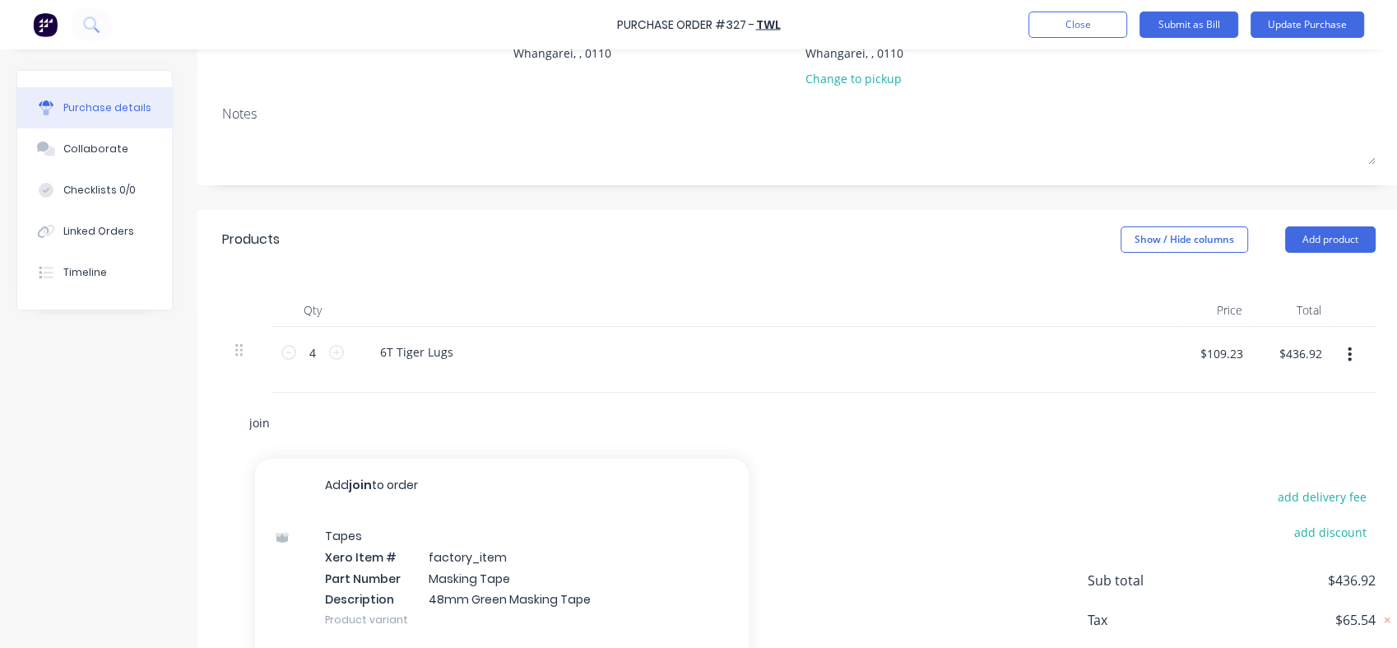
type textarea "x"
type input "joine"
type textarea "x"
type input "[PERSON_NAME]"
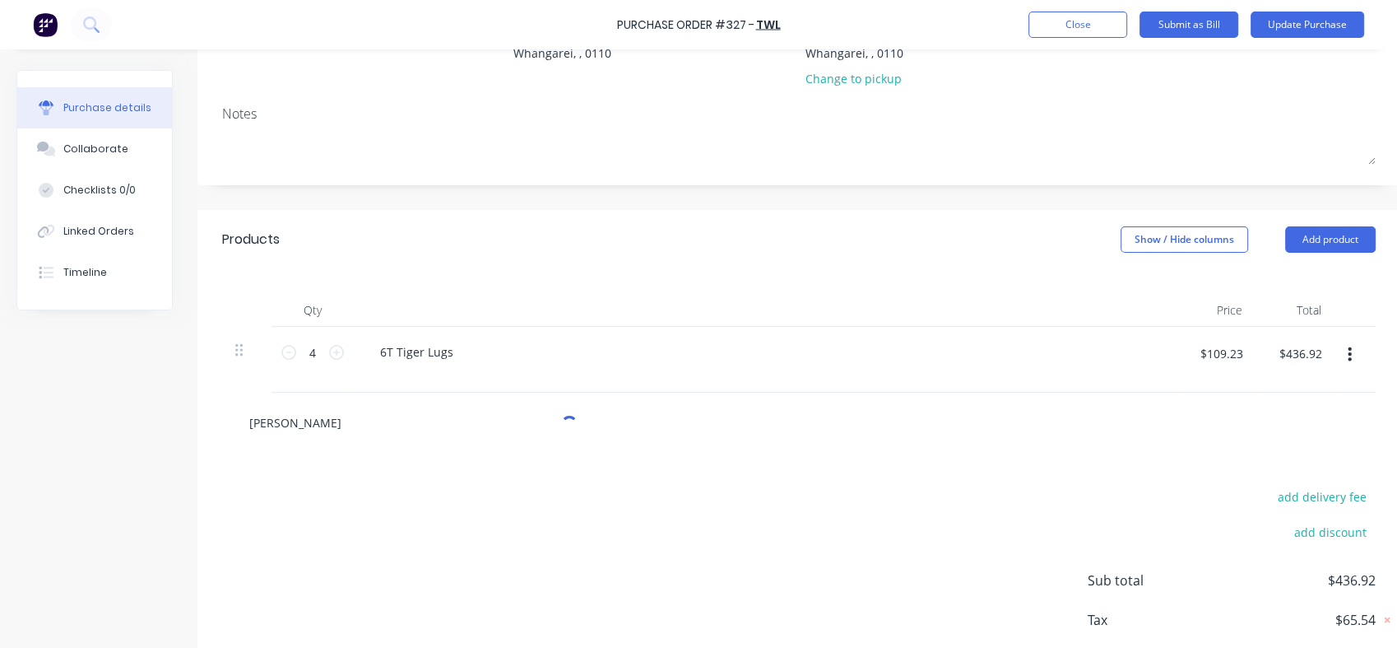
type textarea "x"
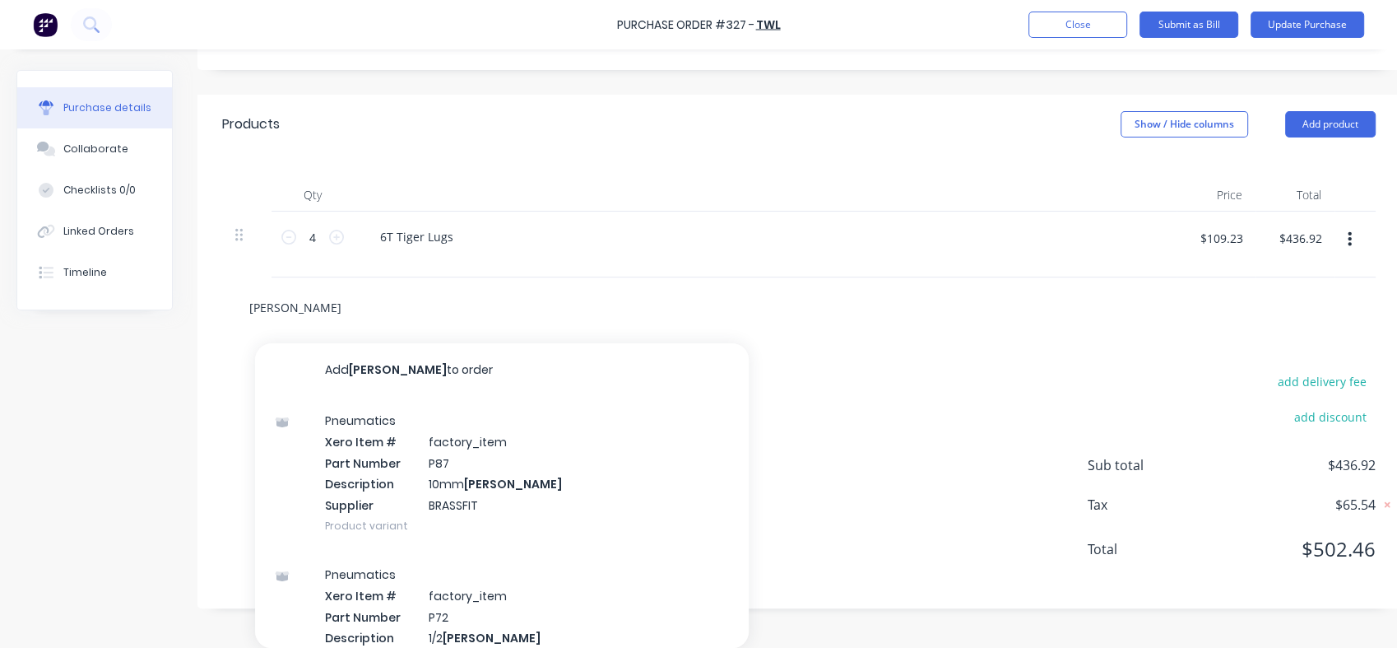
type input "[PERSON_NAME]"
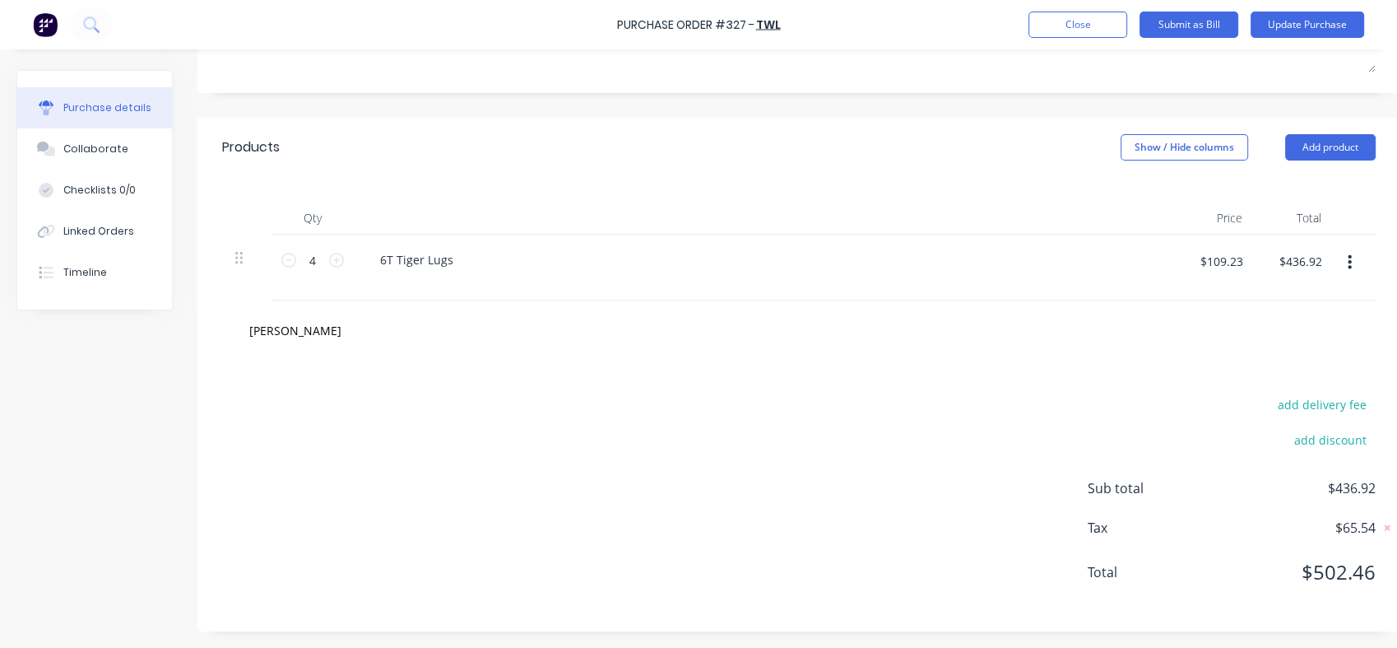
type textarea "x"
